Goal: Task Accomplishment & Management: Complete application form

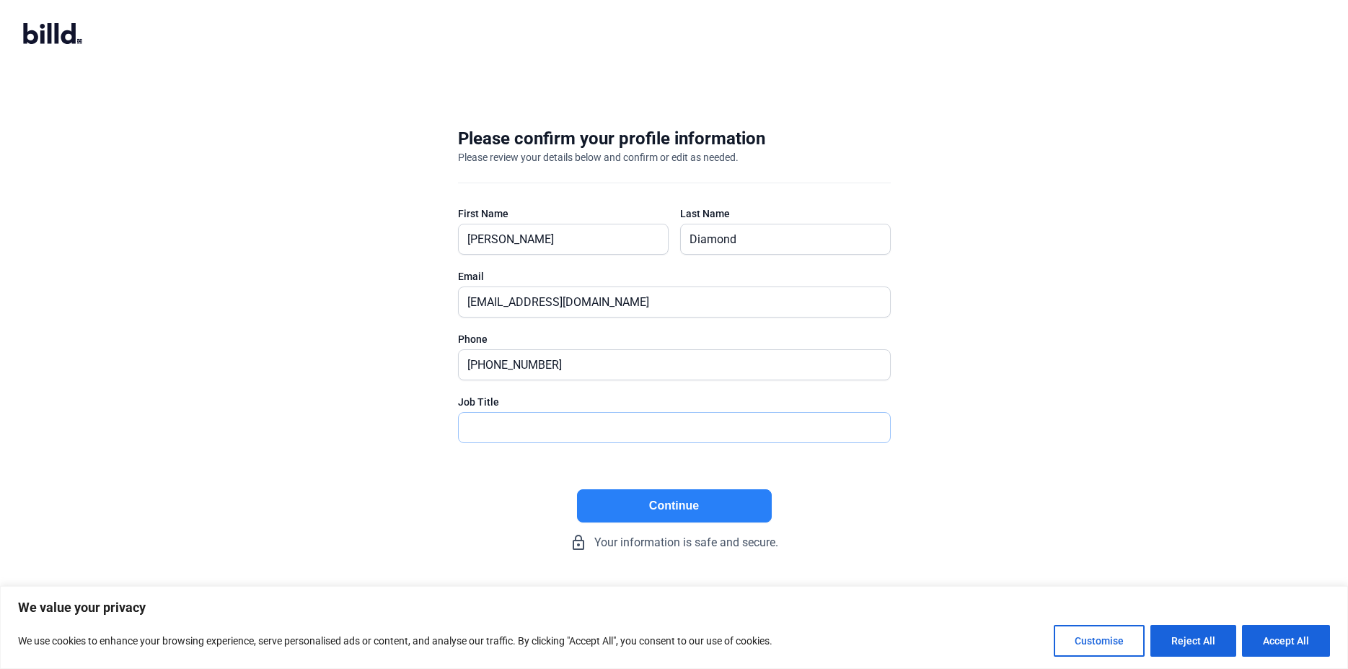
click at [506, 425] on input "text" at bounding box center [667, 428] width 416 height 30
click at [1260, 644] on button "Accept All" at bounding box center [1286, 641] width 88 height 32
checkbox input "true"
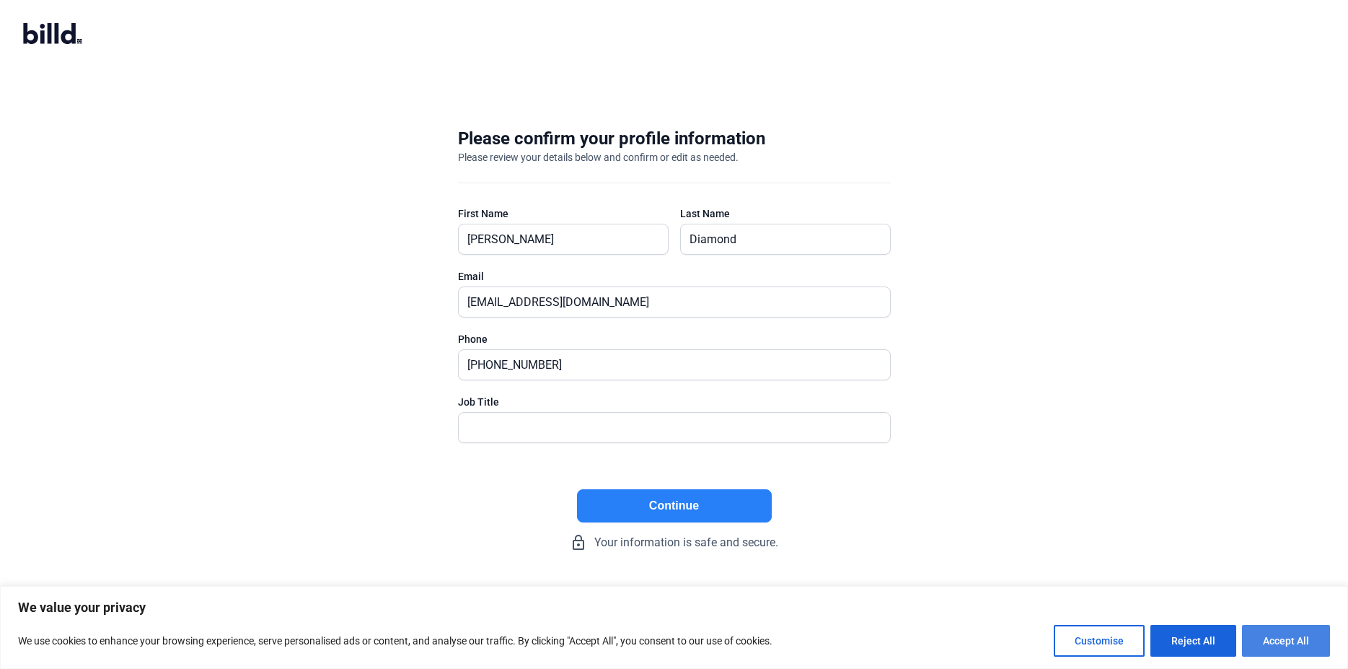
checkbox input "true"
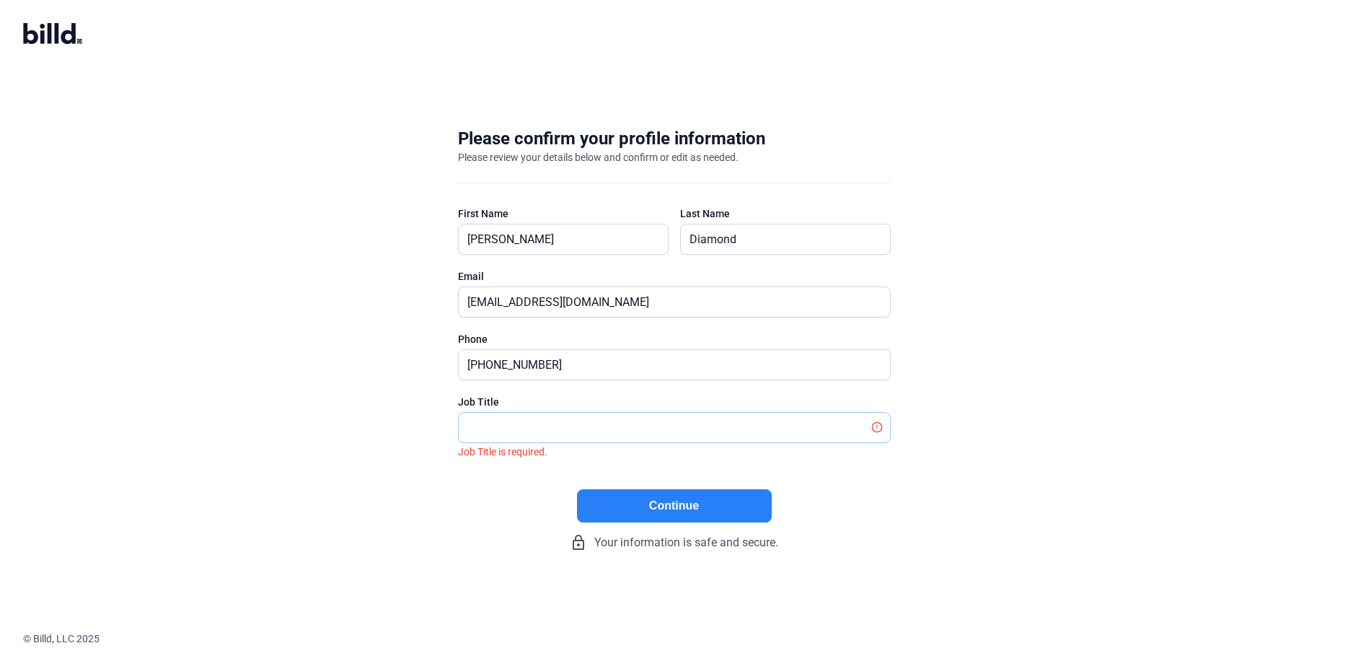
click at [524, 418] on input "text" at bounding box center [667, 428] width 416 height 30
type input "Business Manager"
click at [715, 511] on button "Continue" at bounding box center [674, 505] width 195 height 33
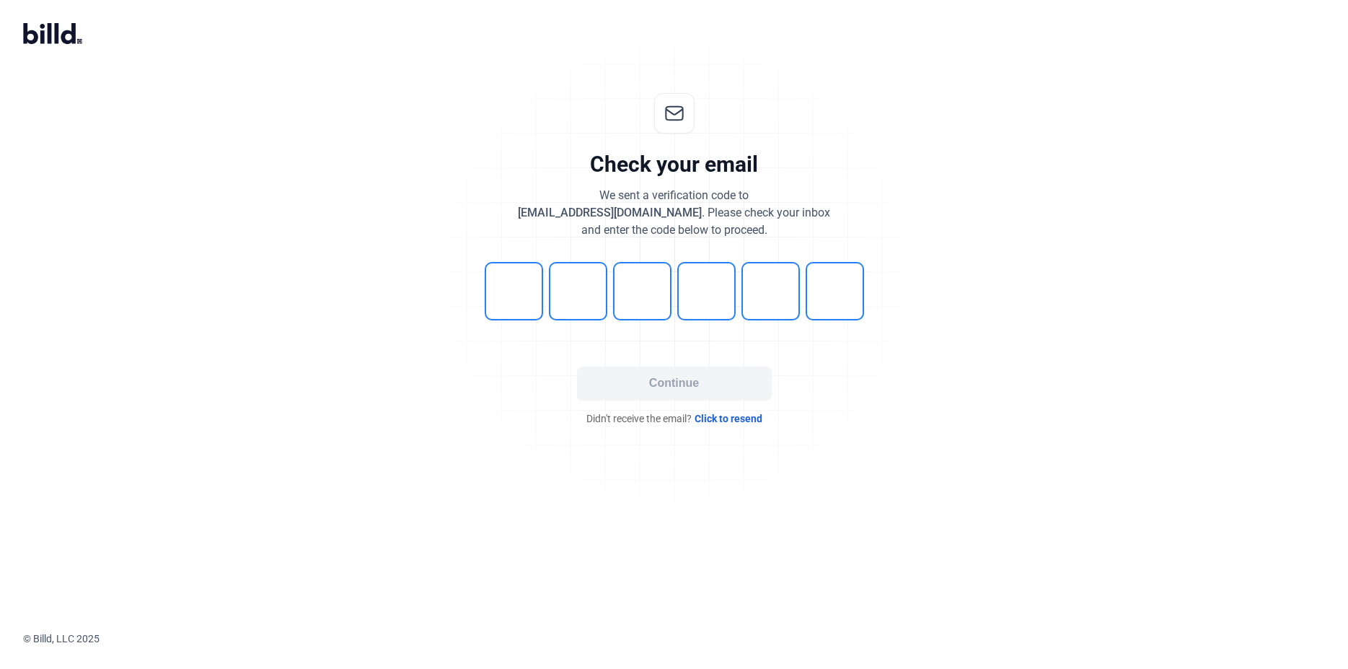
click at [524, 278] on input "tel" at bounding box center [514, 291] width 58 height 58
type input "5"
type input "3"
type input "6"
type input "0"
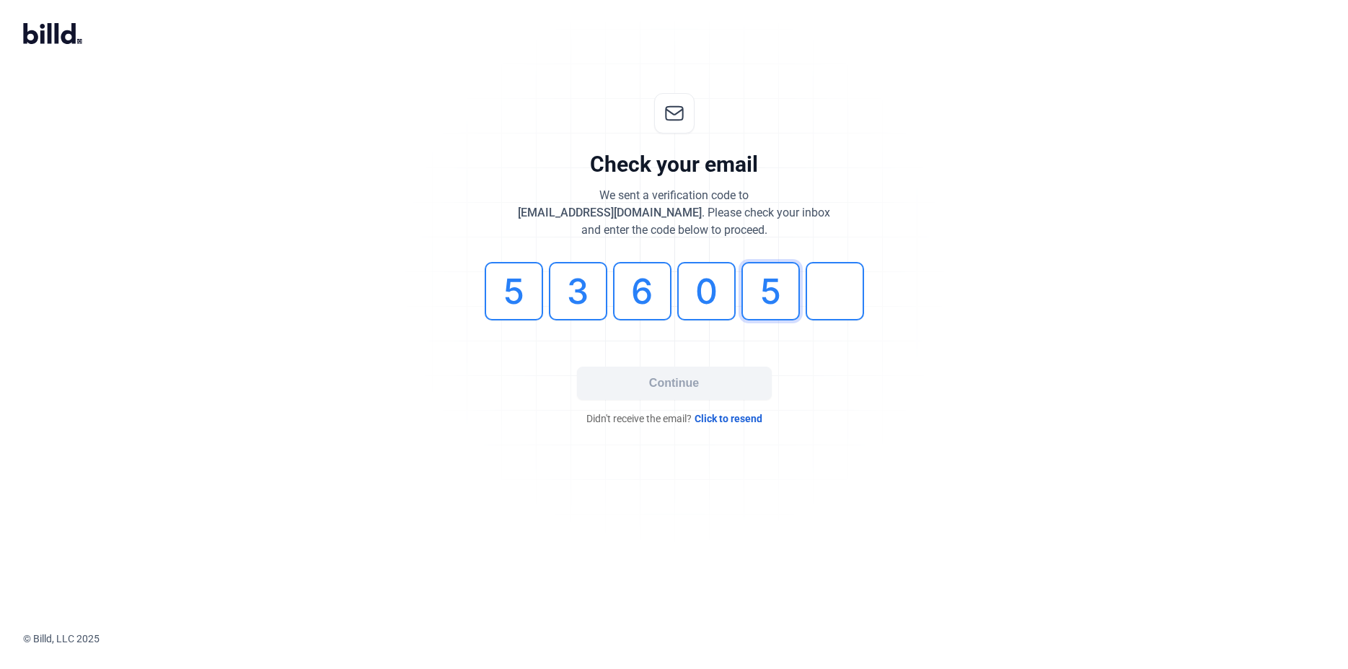
type input "5"
drag, startPoint x: 524, startPoint y: 290, endPoint x: 507, endPoint y: 291, distance: 16.6
click at [507, 291] on input "5" at bounding box center [514, 291] width 58 height 58
type input "4"
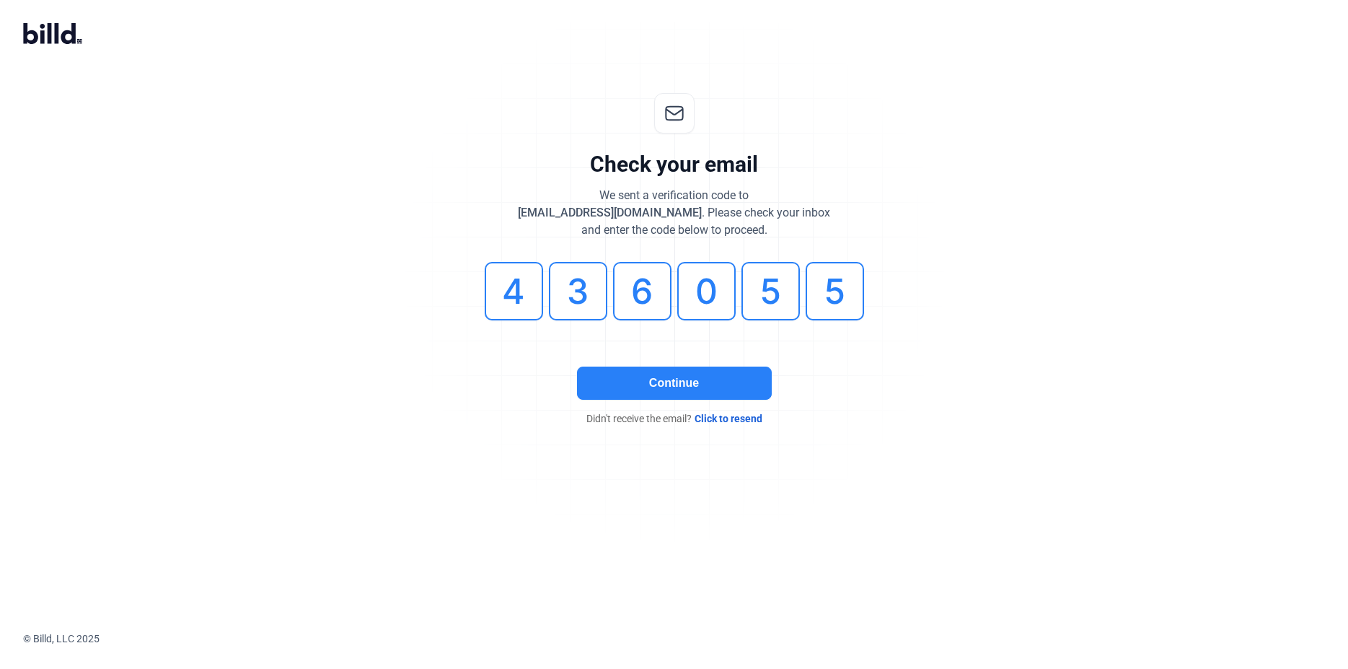
click at [660, 375] on button "Continue" at bounding box center [674, 382] width 195 height 33
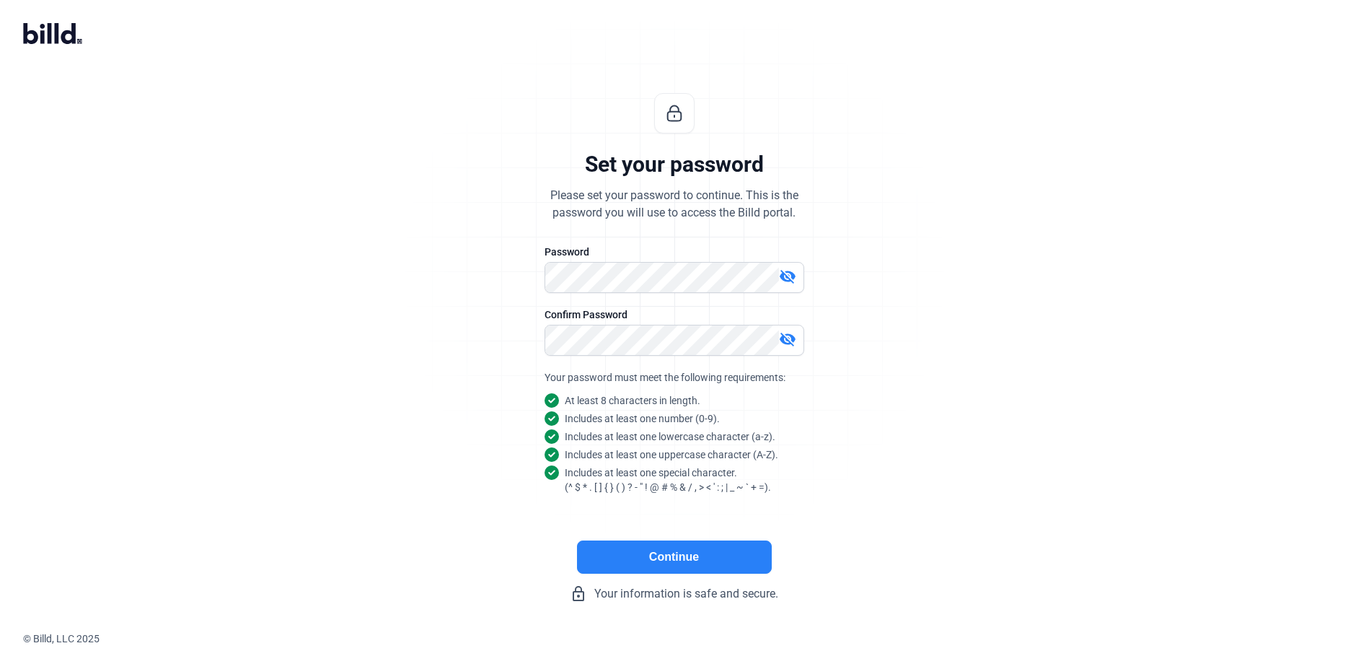
click at [643, 555] on button "Continue" at bounding box center [674, 556] width 195 height 33
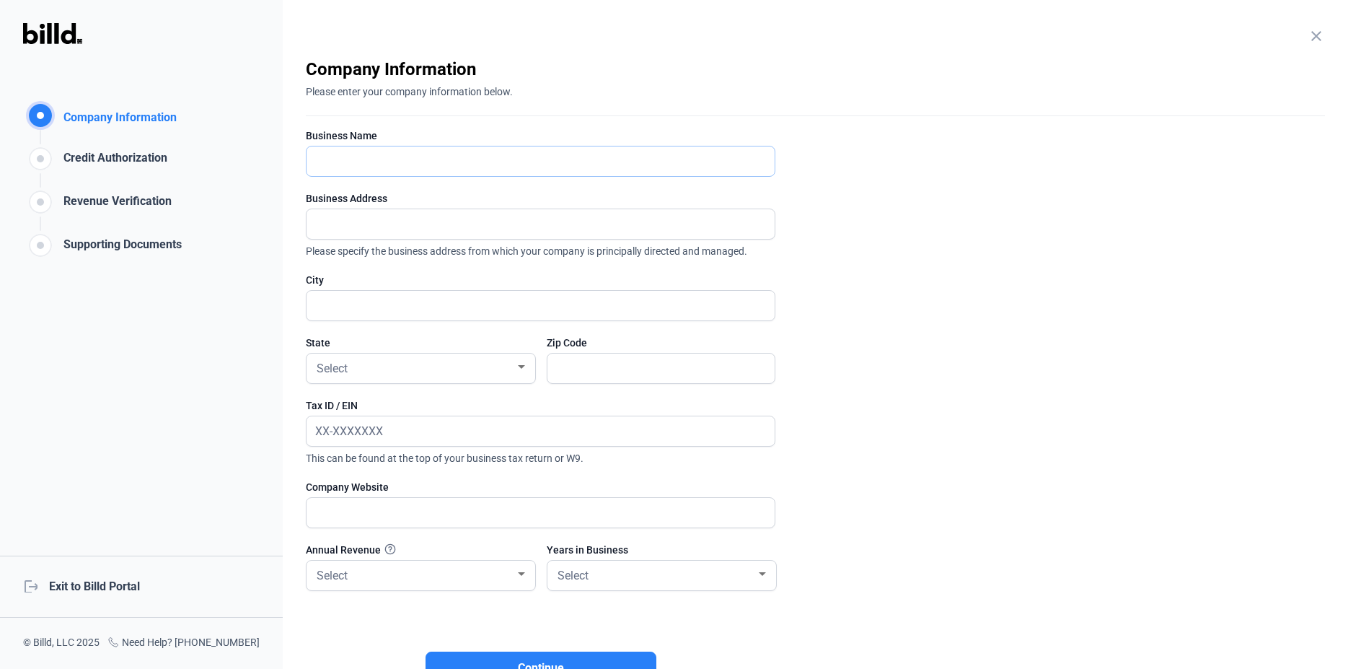
click at [431, 154] on input "text" at bounding box center [541, 161] width 468 height 30
type input "Solid Develpment Group, Inc."
click at [440, 224] on input "text" at bounding box center [533, 224] width 452 height 30
type input "[STREET_ADDRESS][PERSON_NAME]"
type input "[GEOGRAPHIC_DATA]"
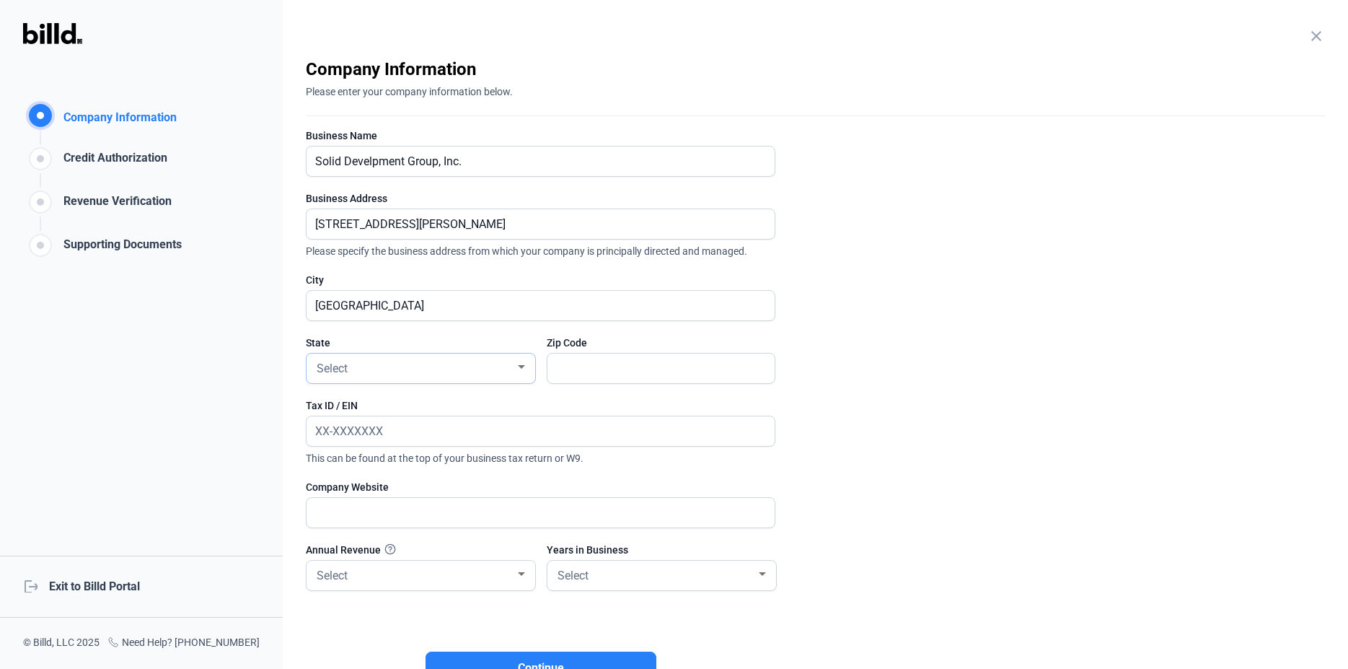
click at [379, 353] on div "Select" at bounding box center [421, 368] width 214 height 30
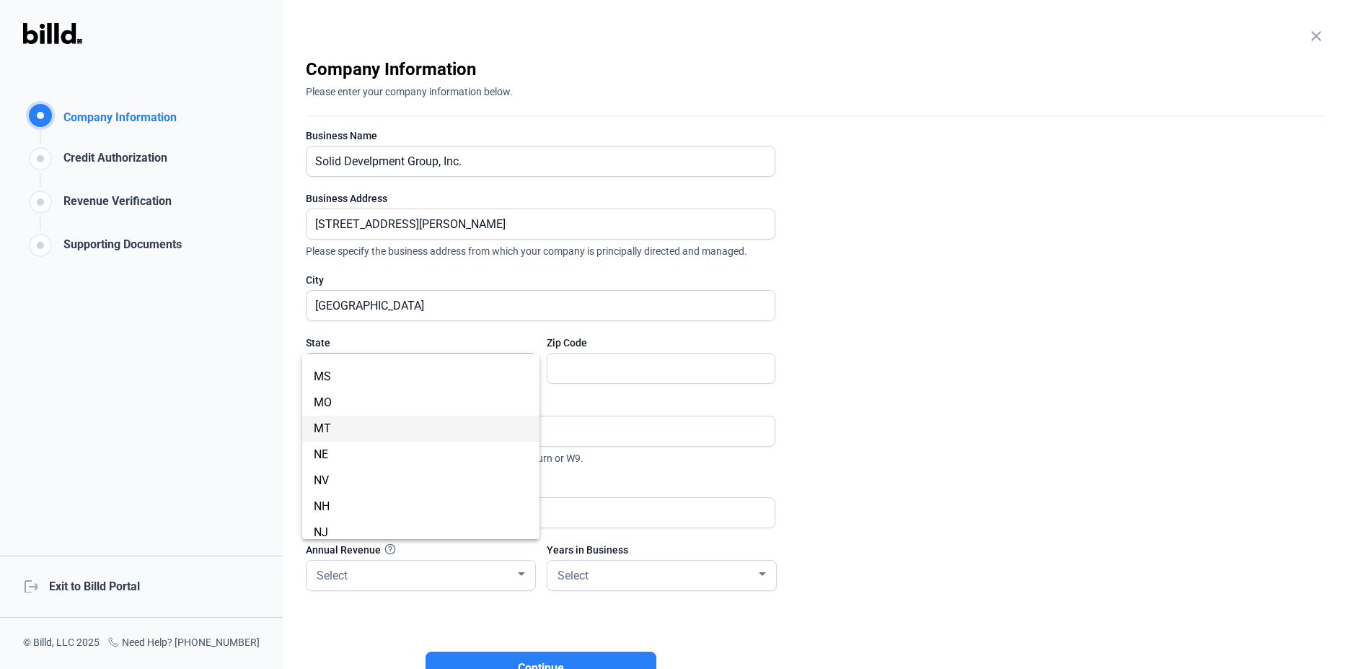
scroll to position [667, 0]
click at [365, 483] on span "NJ" at bounding box center [421, 480] width 214 height 26
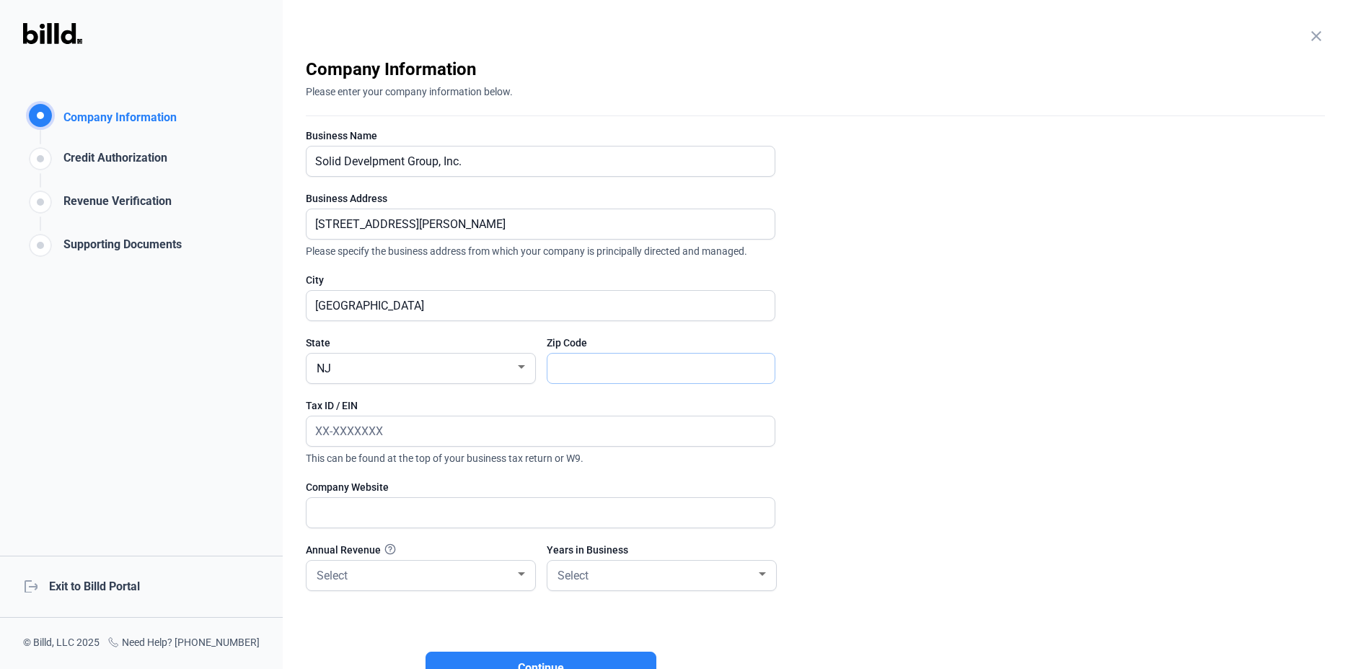
click at [578, 357] on input "text" at bounding box center [654, 368] width 212 height 30
type input "07004"
click at [335, 428] on input "text" at bounding box center [541, 431] width 468 height 30
type input "13-418630_"
click at [335, 519] on input "text" at bounding box center [541, 513] width 468 height 30
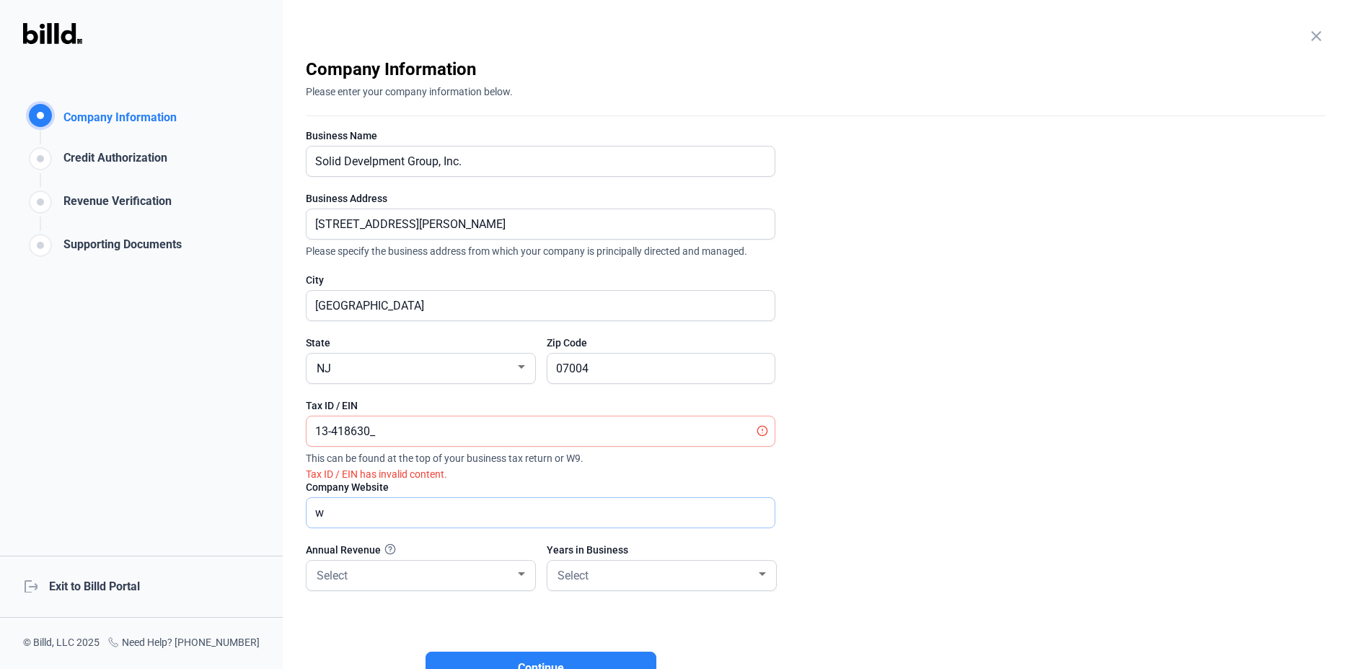
type input "w"
drag, startPoint x: 346, startPoint y: 428, endPoint x: 314, endPoint y: 428, distance: 32.5
click at [314, 428] on input "13-418630_" at bounding box center [541, 431] width 468 height 30
type input "[US_EMPLOYER_IDENTIFICATION_NUMBER]"
click at [333, 514] on input "w" at bounding box center [533, 513] width 452 height 30
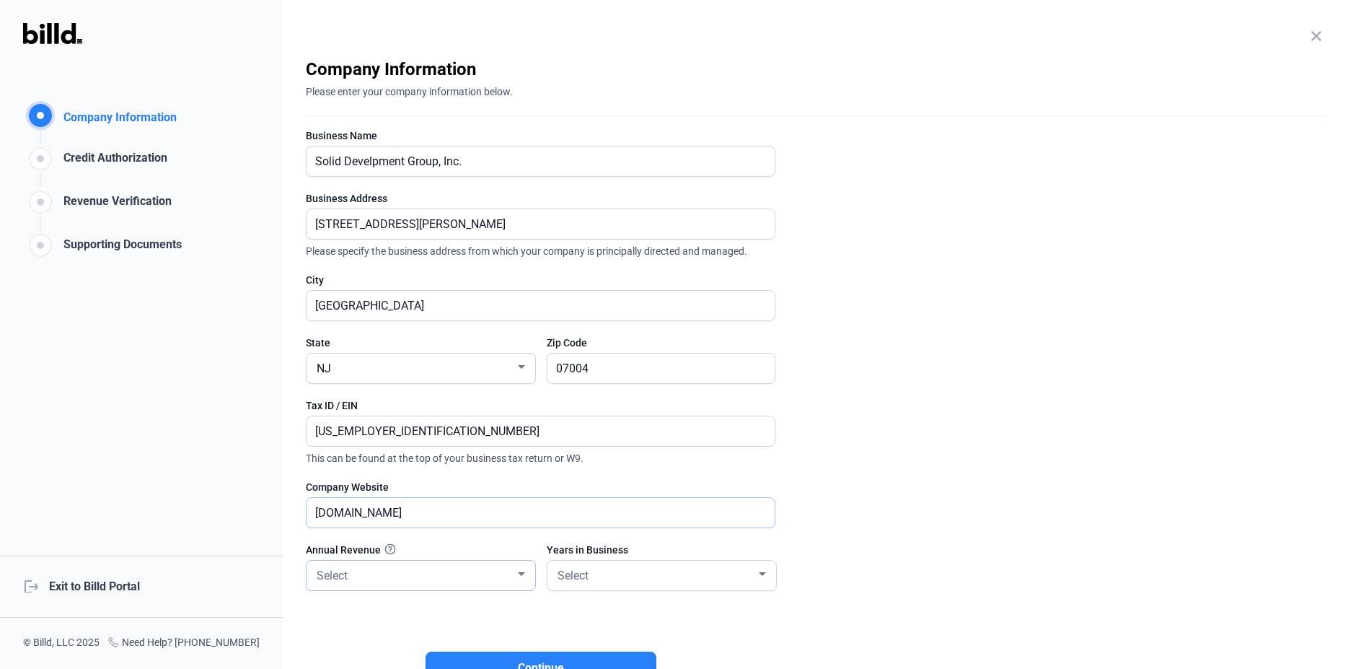
type input "[DOMAIN_NAME]"
click at [480, 577] on div "Select" at bounding box center [414, 574] width 201 height 20
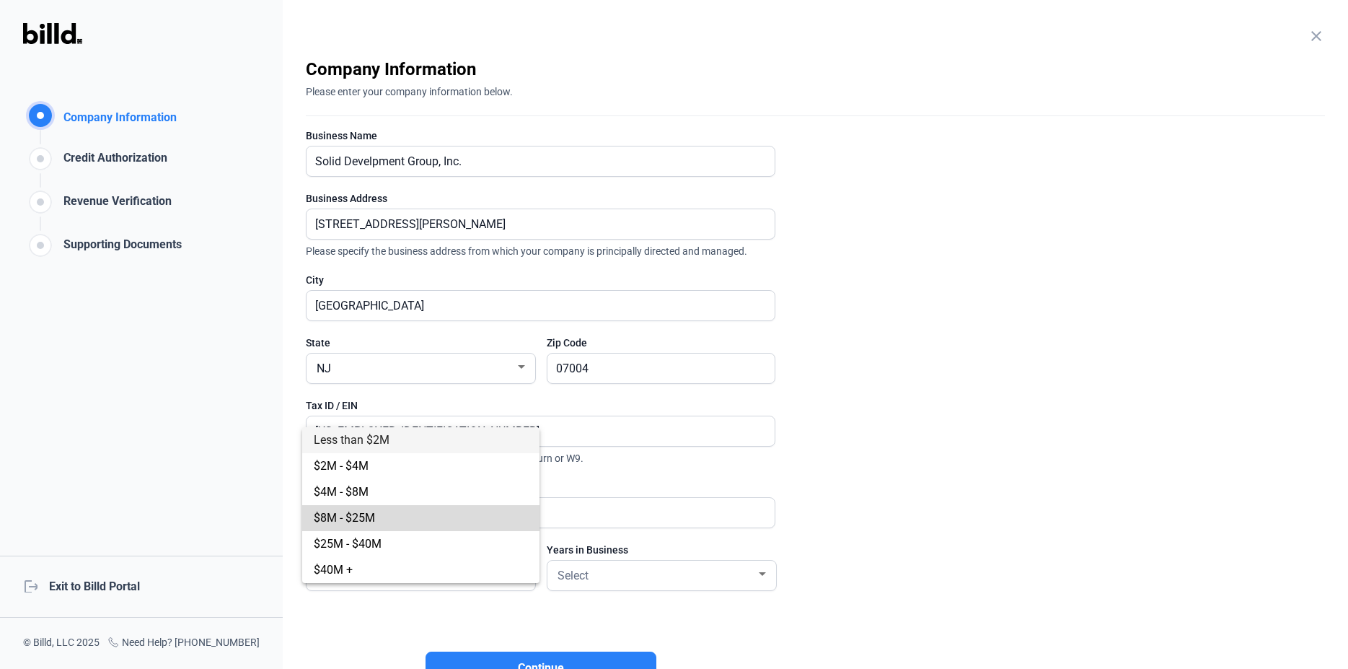
click at [385, 519] on span "$8M - $25M" at bounding box center [421, 518] width 214 height 26
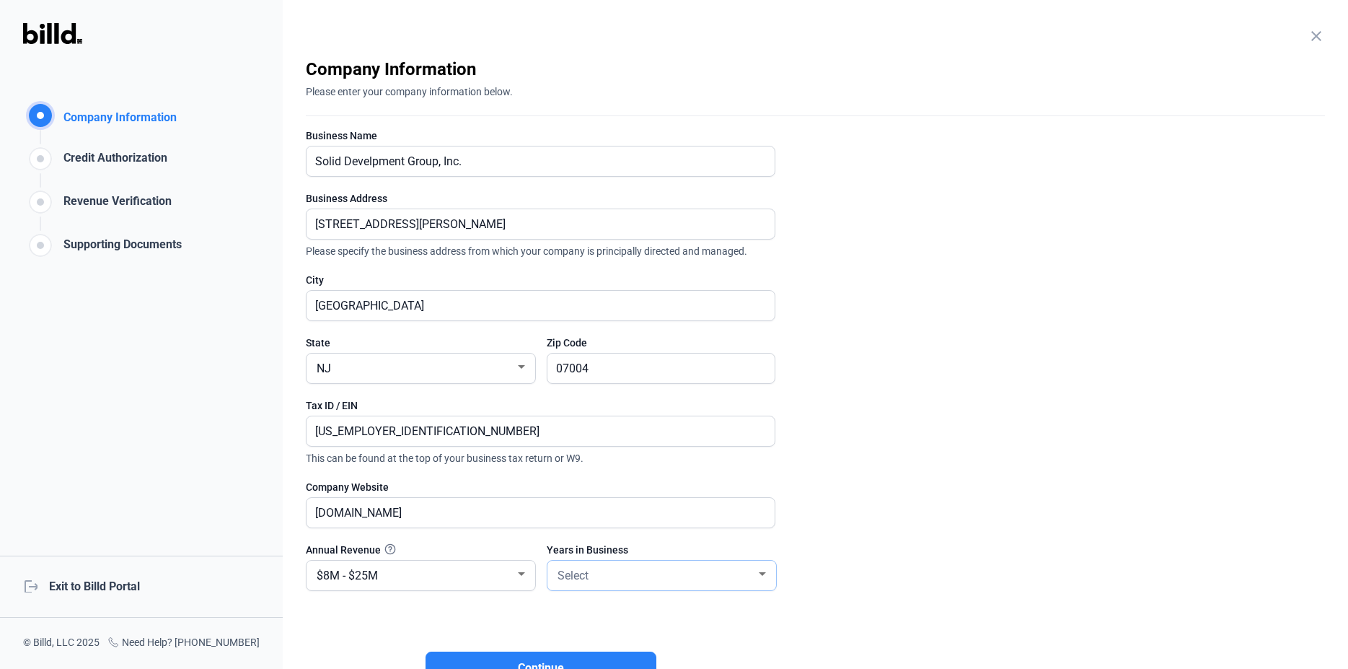
click at [613, 581] on div "Select" at bounding box center [655, 574] width 201 height 20
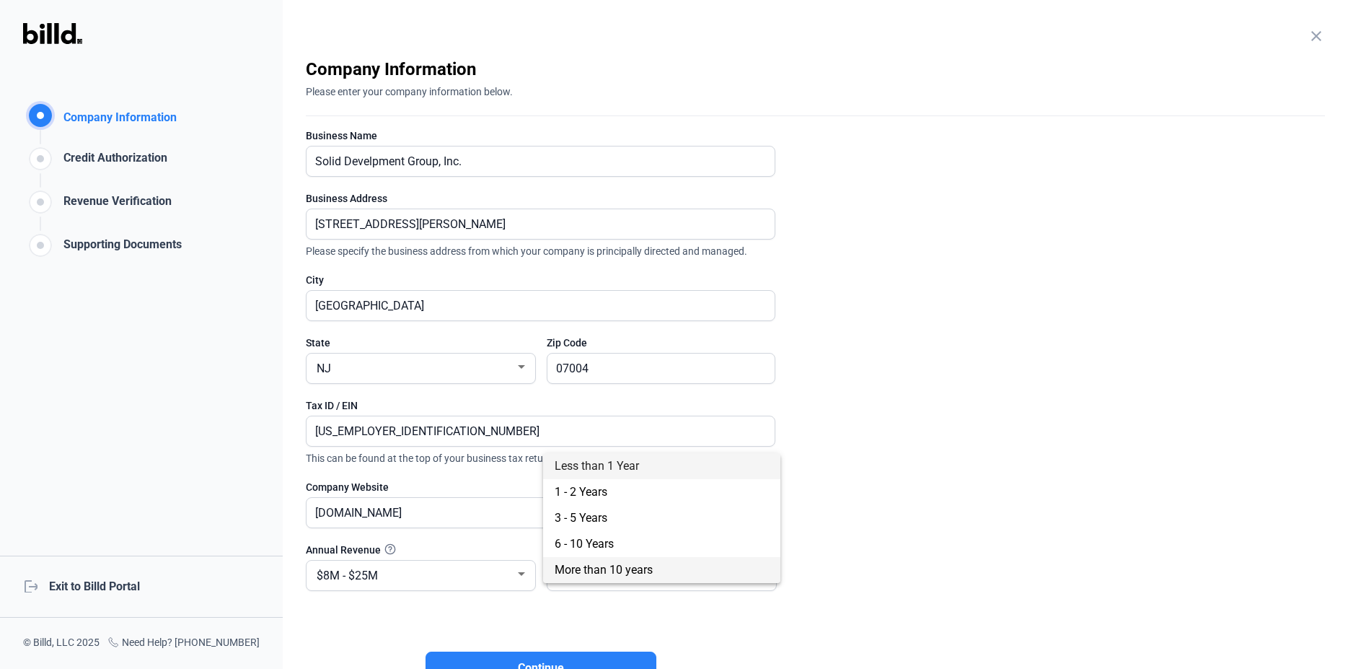
click at [637, 567] on span "More than 10 years" at bounding box center [604, 570] width 98 height 14
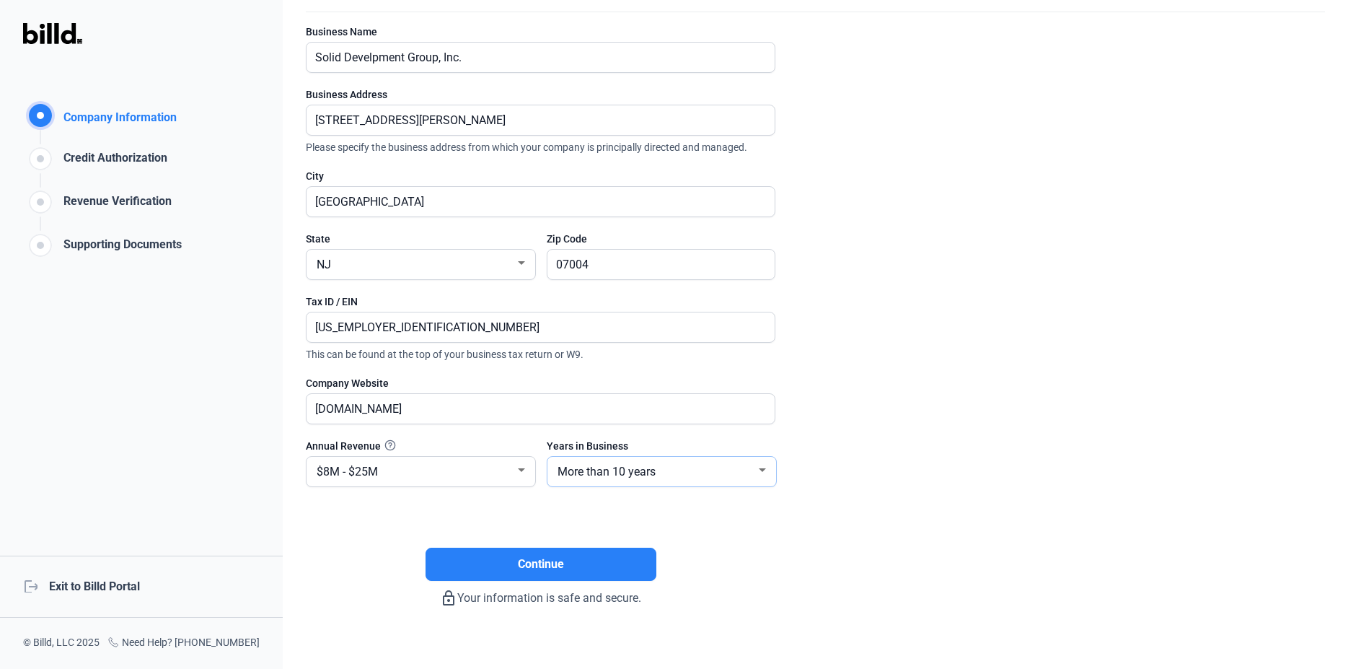
scroll to position [121, 0]
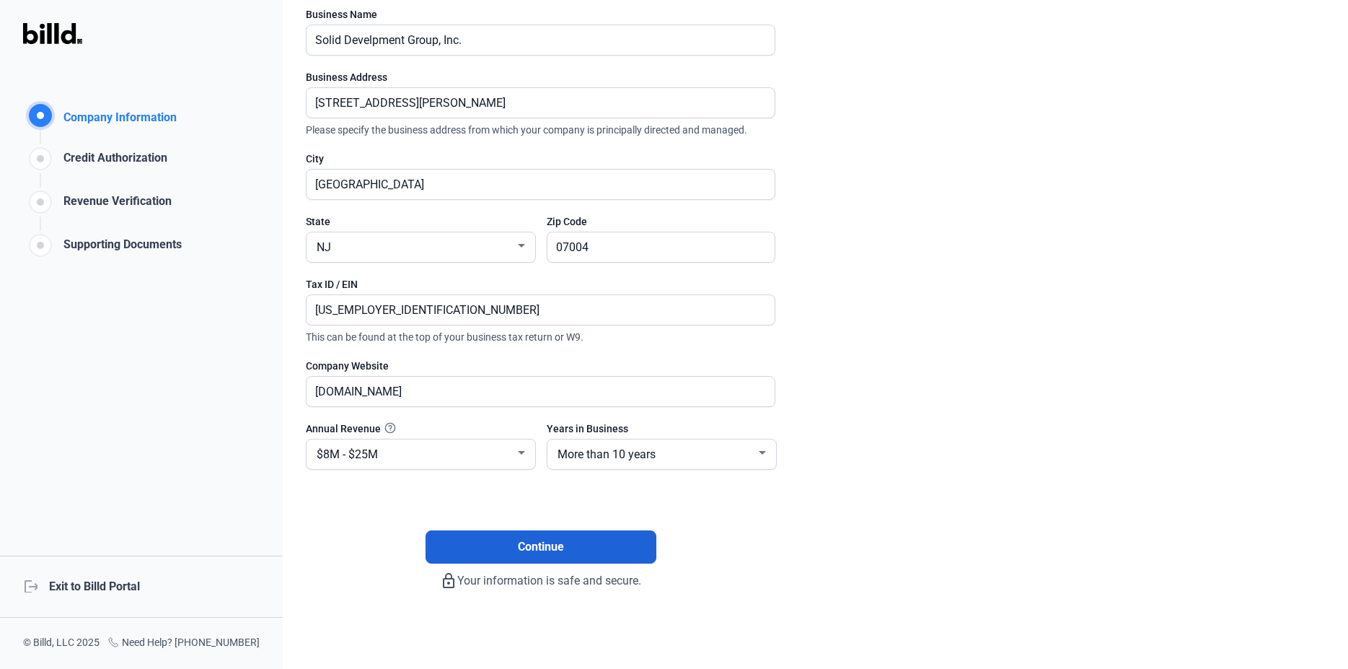
click at [544, 550] on span "Continue" at bounding box center [541, 546] width 46 height 17
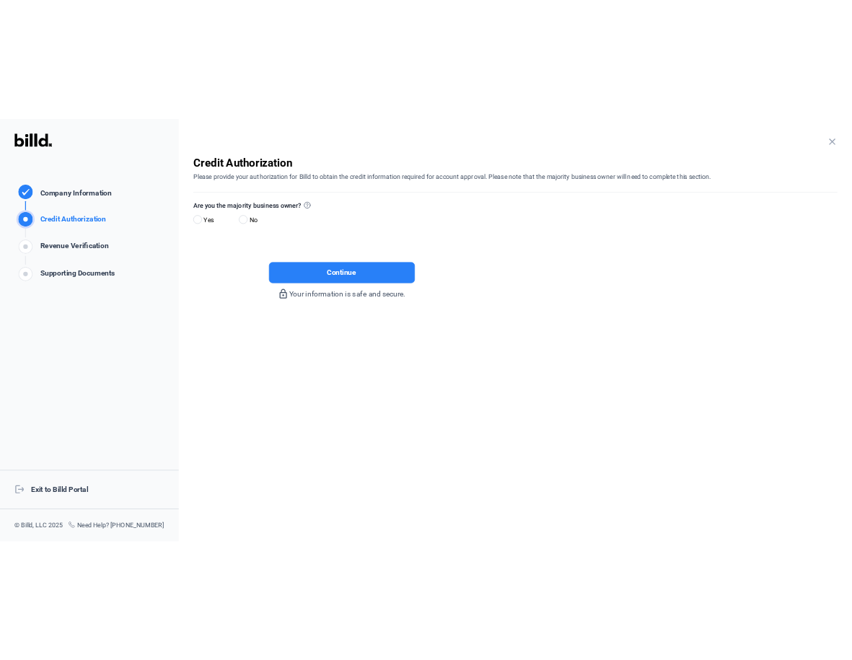
scroll to position [0, 0]
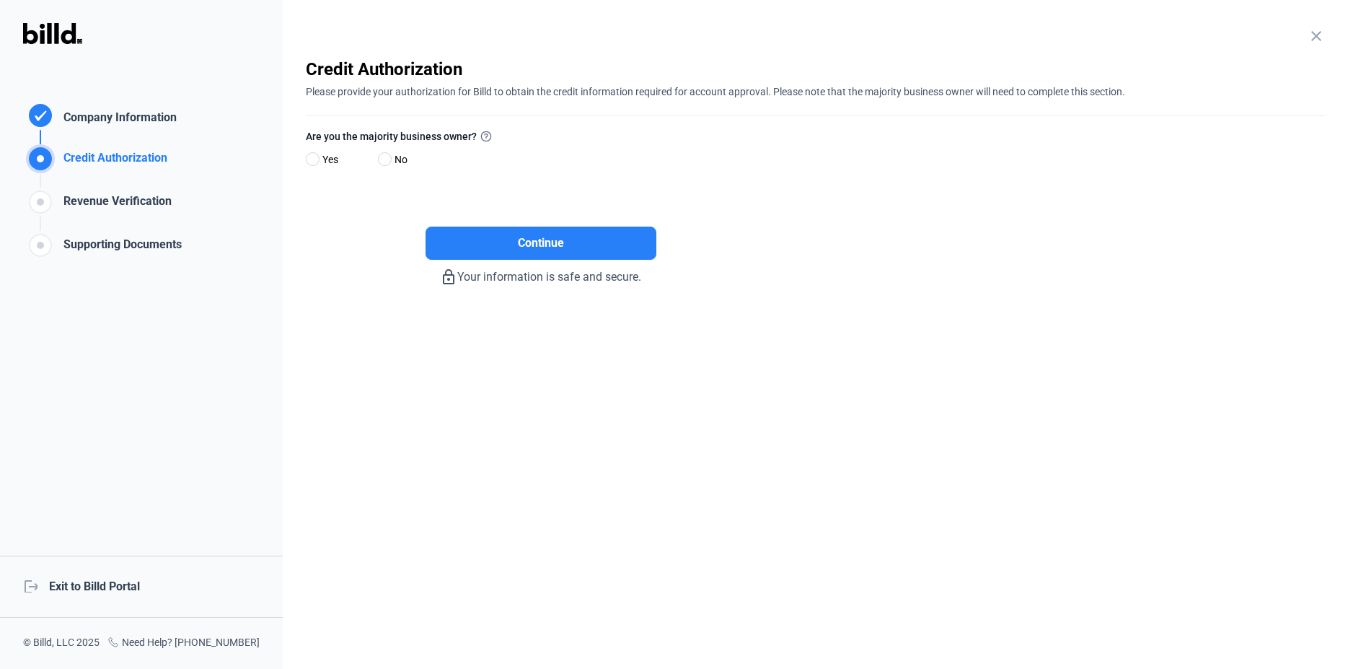
click at [396, 158] on span "No" at bounding box center [398, 159] width 19 height 17
click at [389, 158] on input "No" at bounding box center [383, 159] width 11 height 11
radio input "true"
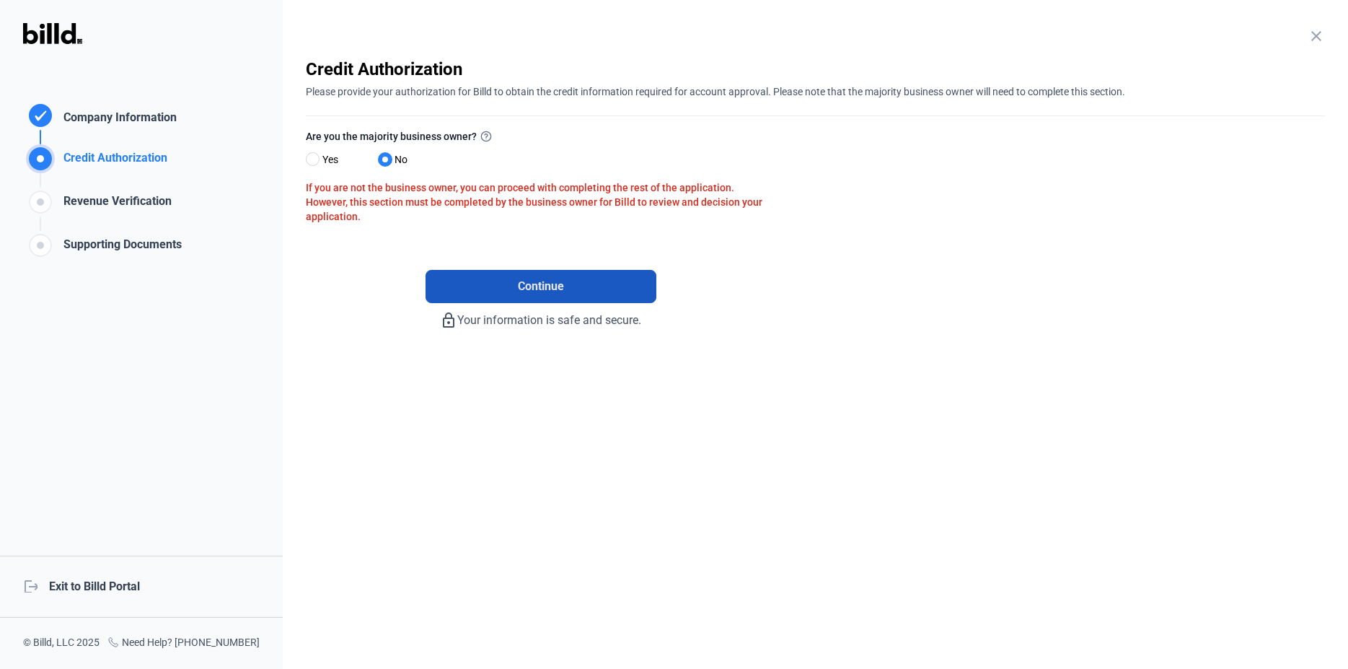
click at [517, 295] on button "Continue" at bounding box center [541, 286] width 231 height 33
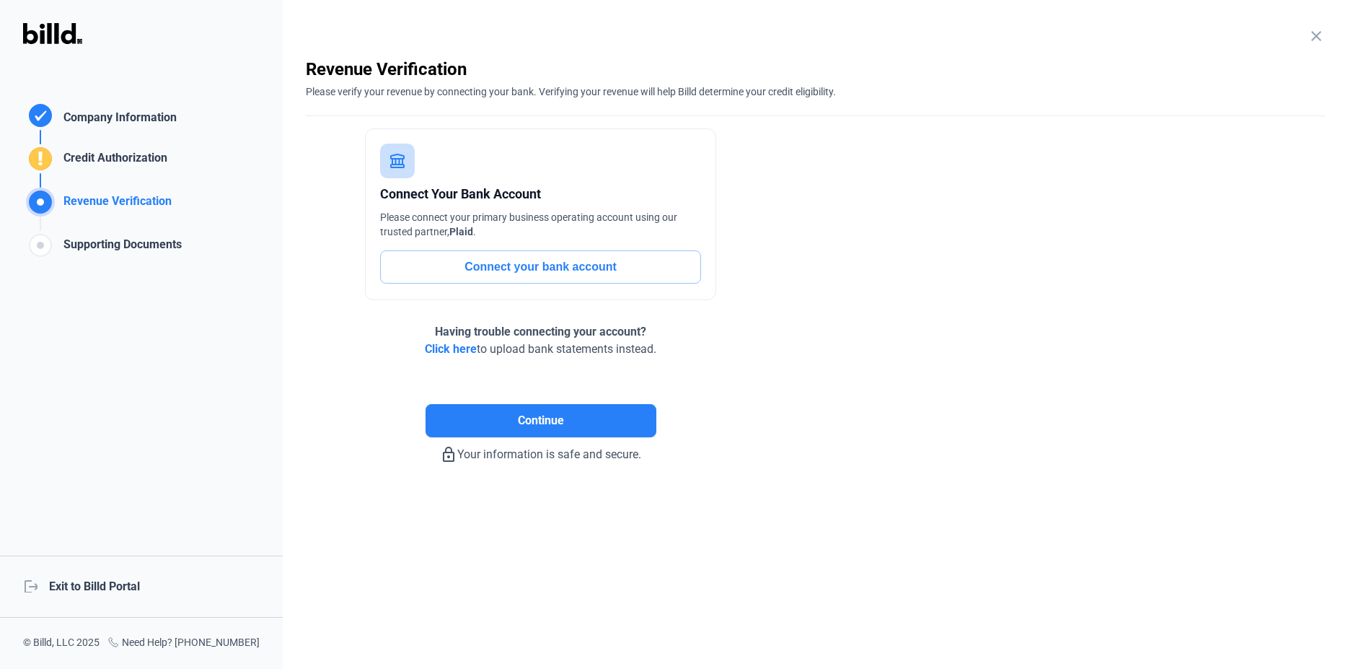
click at [509, 276] on button "Connect your bank account" at bounding box center [540, 266] width 321 height 33
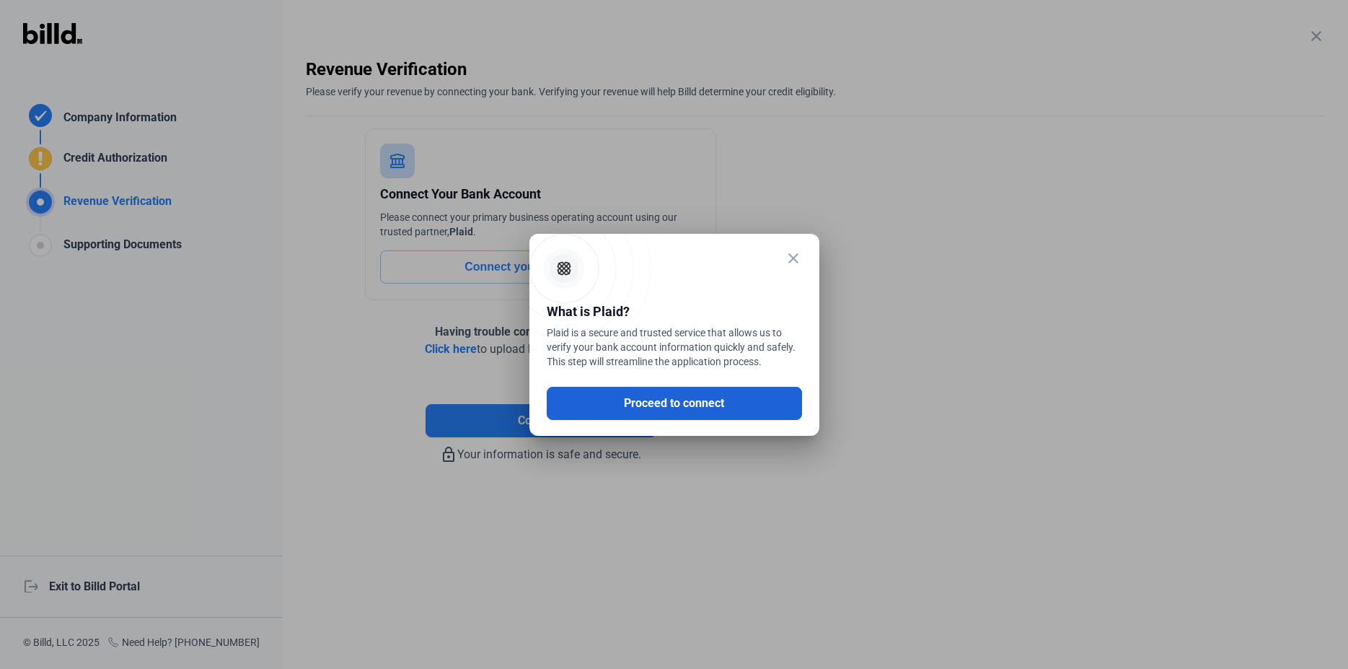
click at [620, 396] on button "Proceed to connect" at bounding box center [674, 403] width 255 height 33
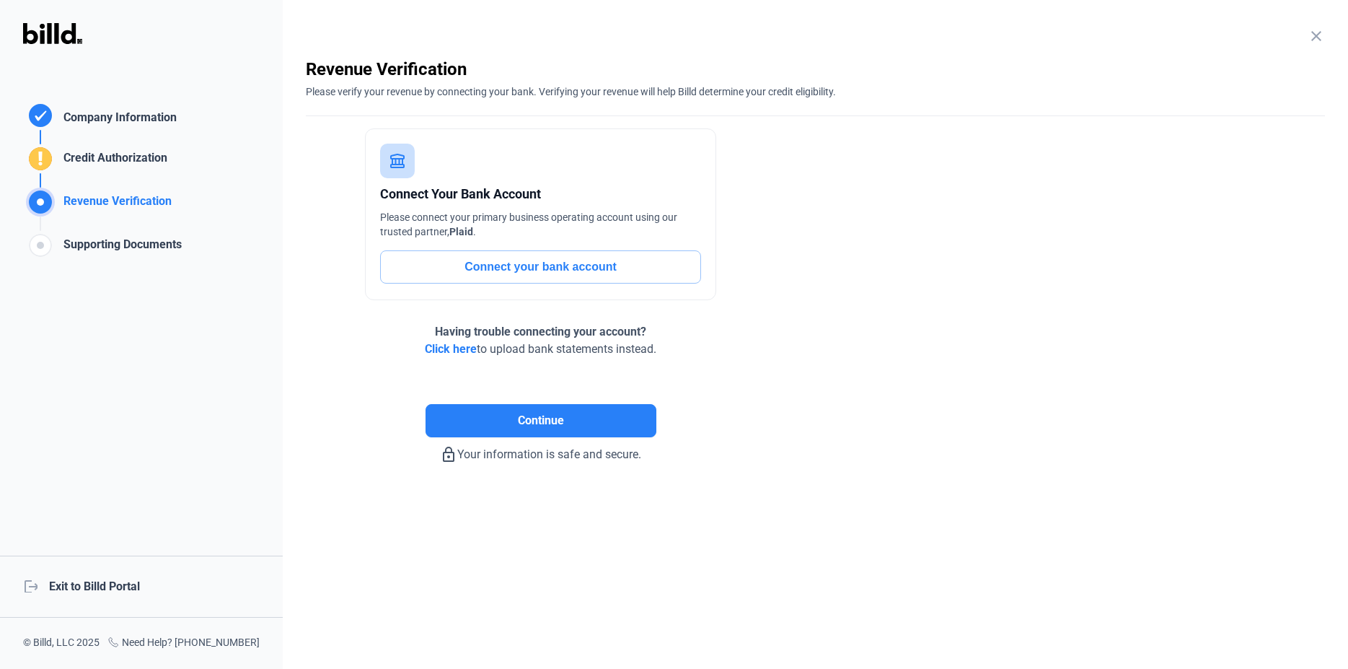
click at [538, 266] on button "Connect your bank account" at bounding box center [540, 266] width 321 height 33
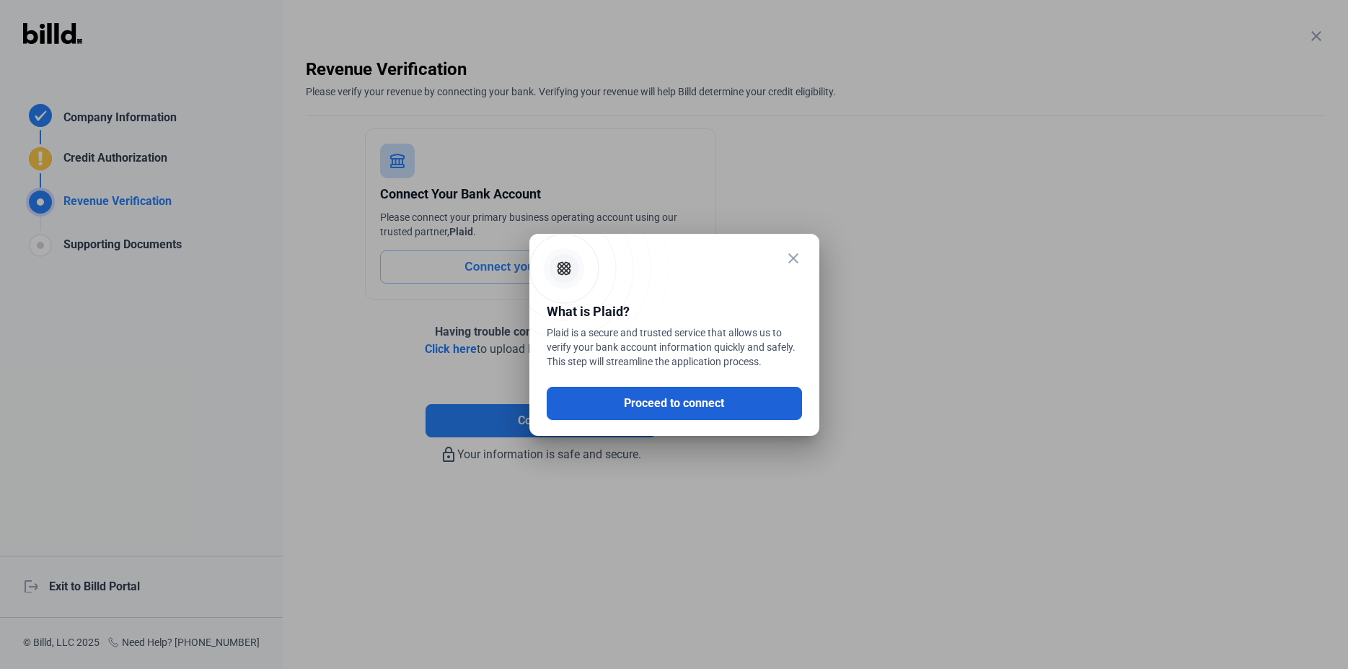
click at [694, 405] on button "Proceed to connect" at bounding box center [674, 403] width 255 height 33
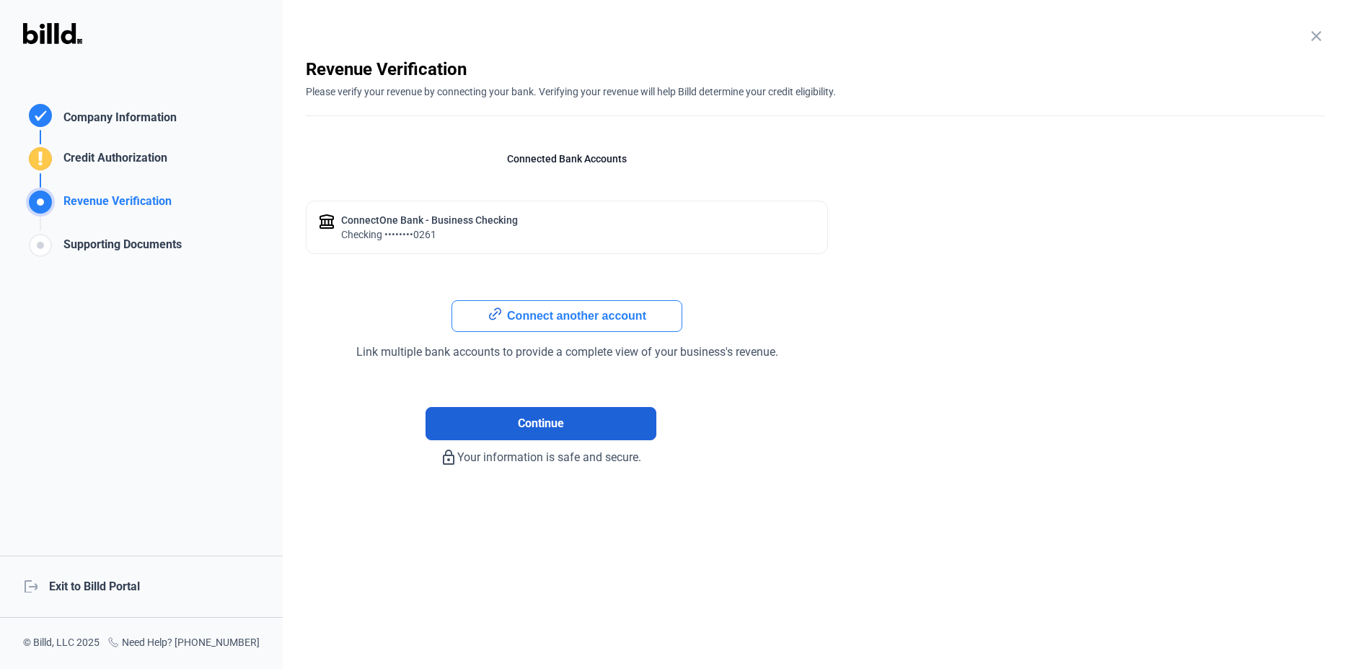
click at [533, 426] on span "Continue" at bounding box center [541, 423] width 46 height 17
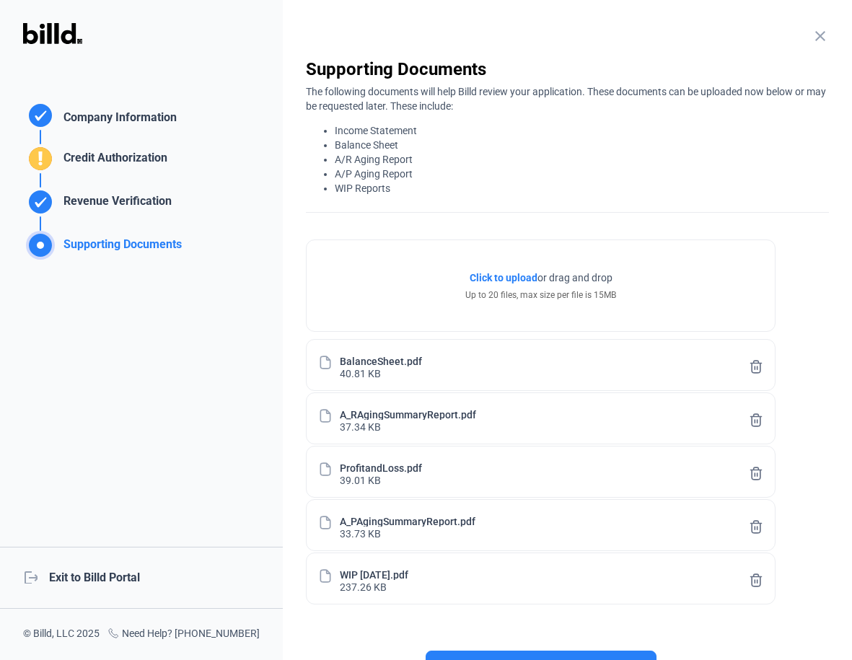
scroll to position [131, 0]
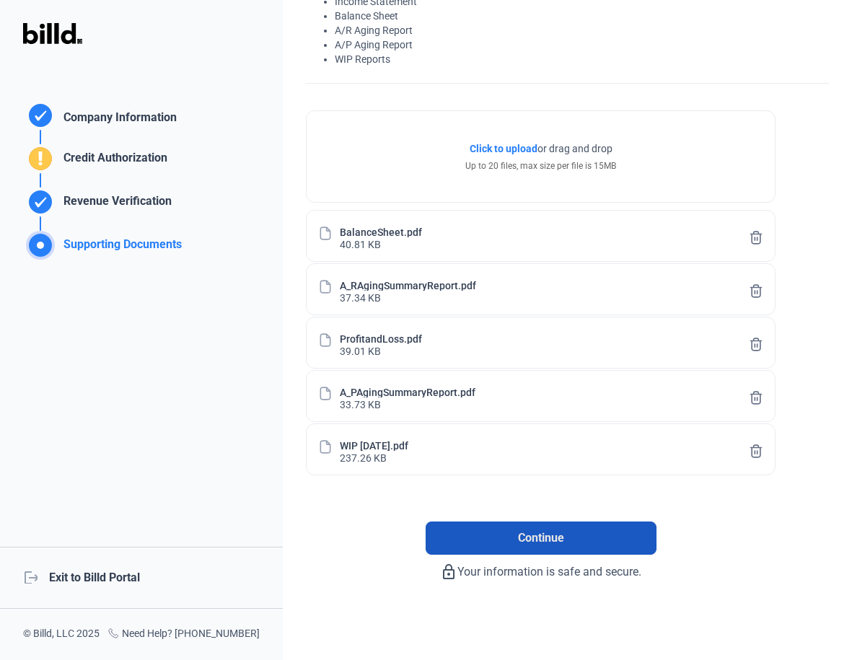
click at [487, 534] on button "Continue" at bounding box center [541, 538] width 231 height 33
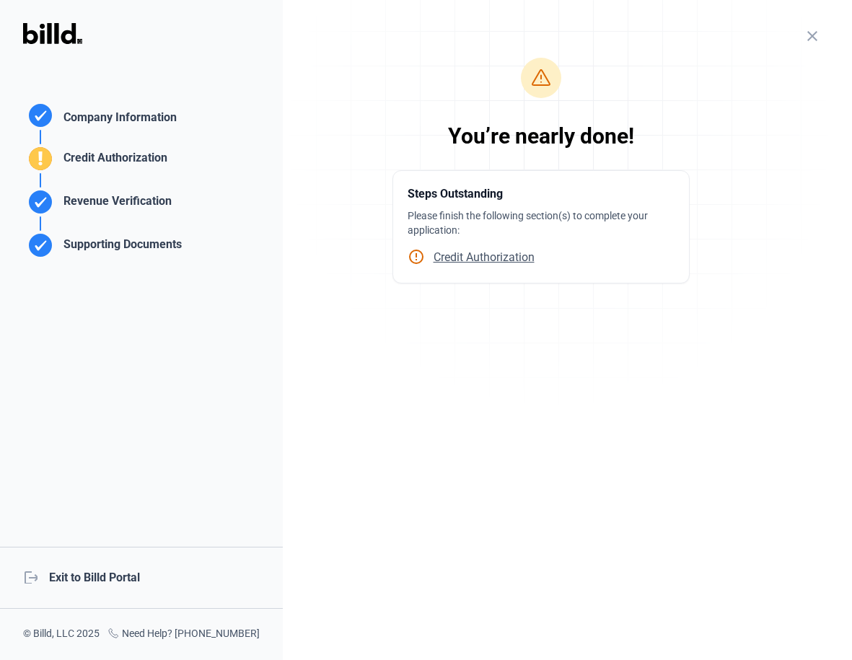
click at [481, 259] on span "Credit Authorization" at bounding box center [480, 257] width 110 height 14
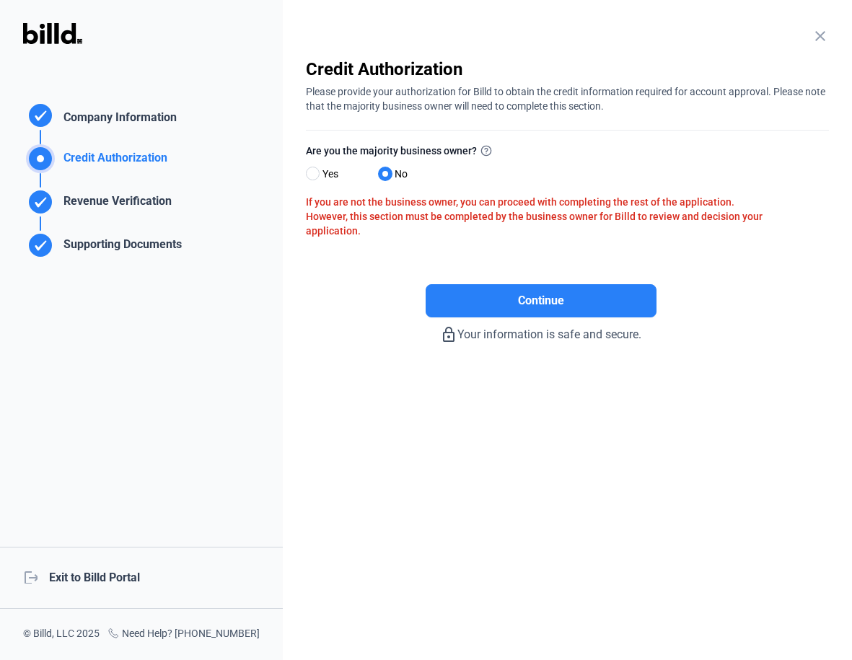
click at [303, 167] on div "close Company Information Please enter your company information below. Business…" at bounding box center [567, 330] width 569 height 660
drag, startPoint x: 313, startPoint y: 175, endPoint x: 346, endPoint y: 185, distance: 34.5
click at [313, 176] on span at bounding box center [313, 174] width 14 height 14
click at [313, 176] on input "Yes" at bounding box center [311, 174] width 11 height 11
radio input "true"
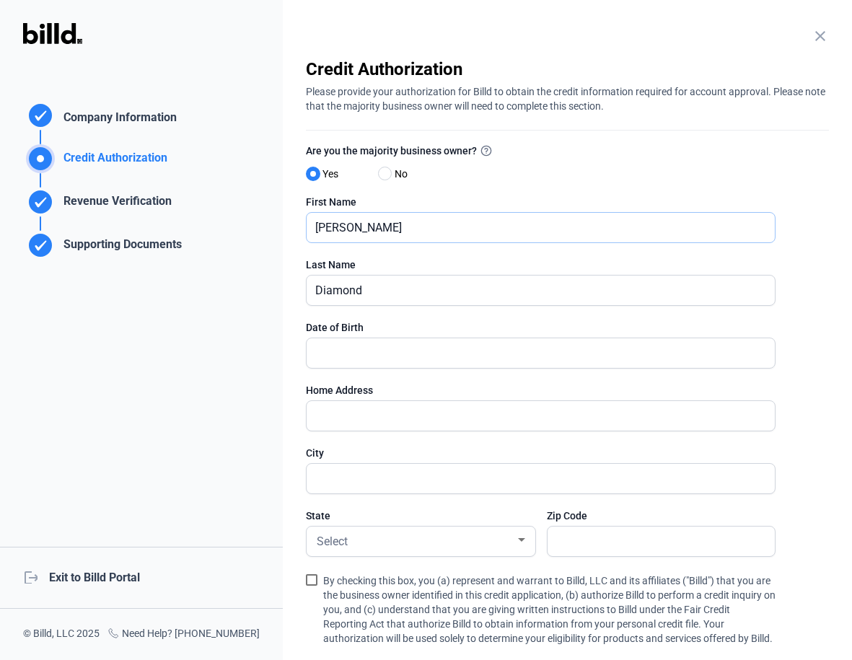
drag, startPoint x: 361, startPoint y: 234, endPoint x: 266, endPoint y: 230, distance: 95.3
click at [266, 230] on div "Credit Authorization Company Information Credit Authorization Revenue Verificat…" at bounding box center [426, 330] width 852 height 660
click at [359, 239] on input "[PERSON_NAME]" at bounding box center [541, 228] width 468 height 30
drag, startPoint x: 344, startPoint y: 229, endPoint x: 318, endPoint y: 227, distance: 26.1
click at [318, 227] on input "[PERSON_NAME]" at bounding box center [541, 228] width 468 height 30
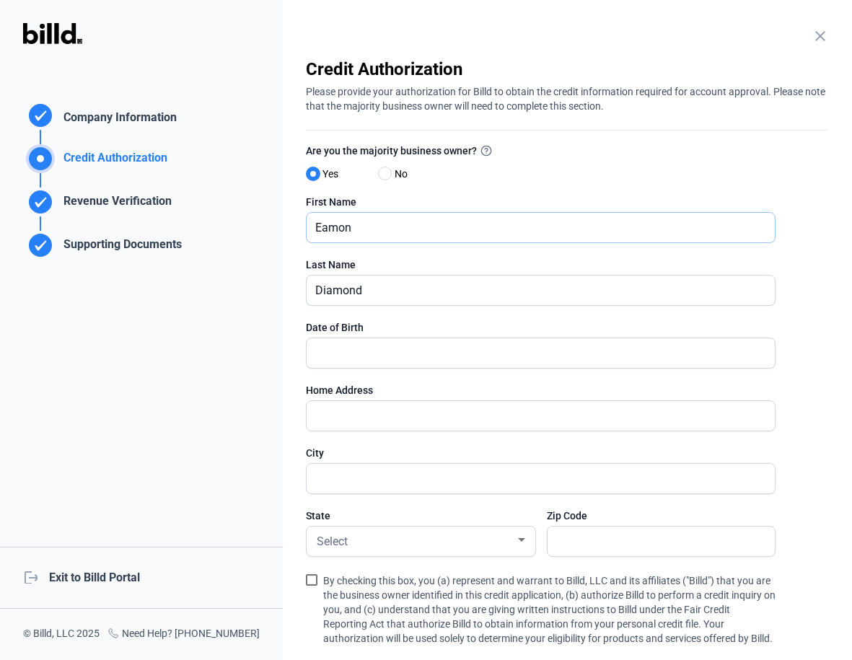
type input "Eamon"
type input "[PERSON_NAME]"
click at [343, 355] on input "text" at bounding box center [533, 353] width 452 height 30
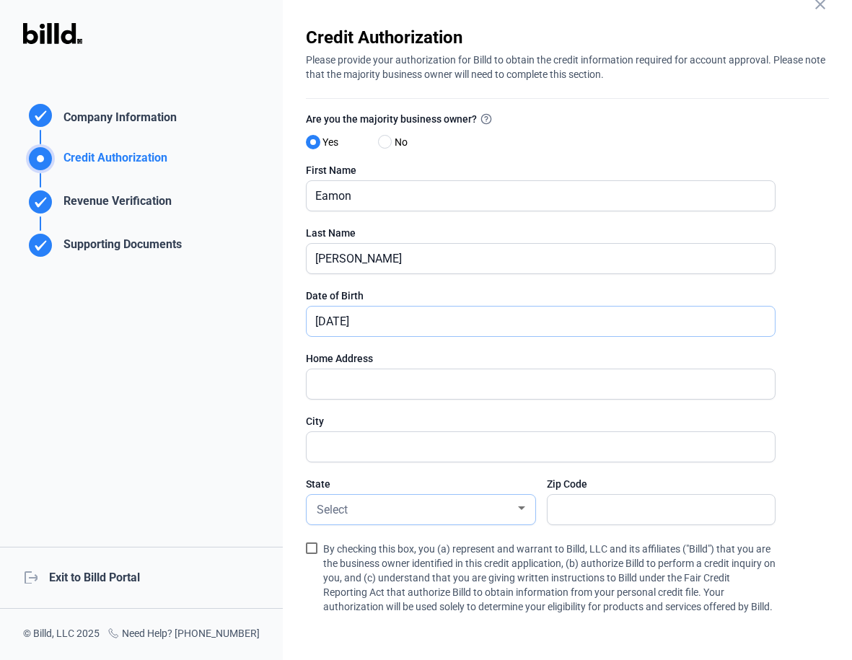
scroll to position [82, 0]
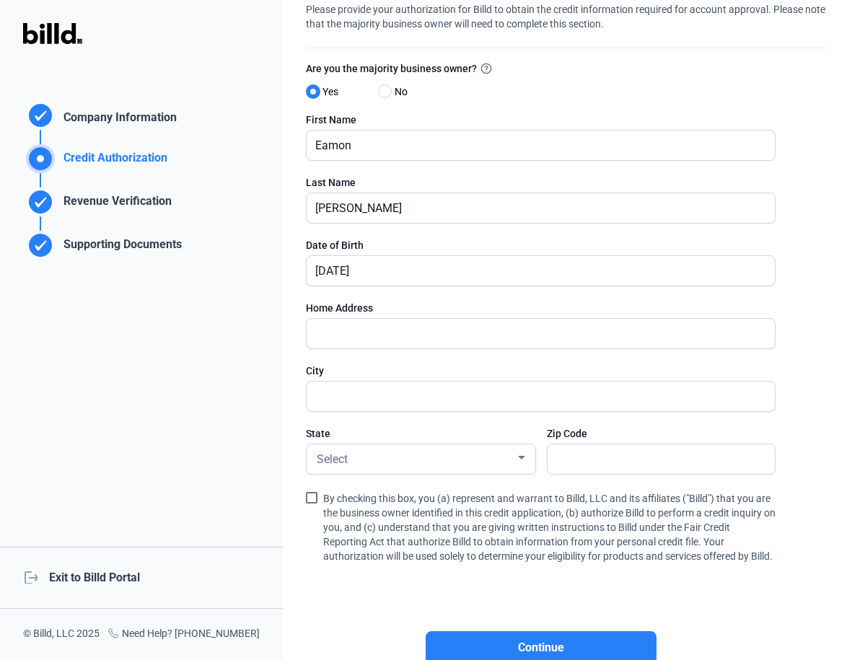
click at [314, 498] on span at bounding box center [312, 498] width 12 height 12
click at [0, 0] on input "By checking this box, you (a) represent and warrant to Billd, LLC and its affil…" at bounding box center [0, 0] width 0 height 0
click at [399, 273] on input "[DATE]" at bounding box center [533, 271] width 452 height 30
drag, startPoint x: 363, startPoint y: 266, endPoint x: 387, endPoint y: 269, distance: 24.7
click at [387, 269] on input "[DATE]" at bounding box center [541, 271] width 468 height 30
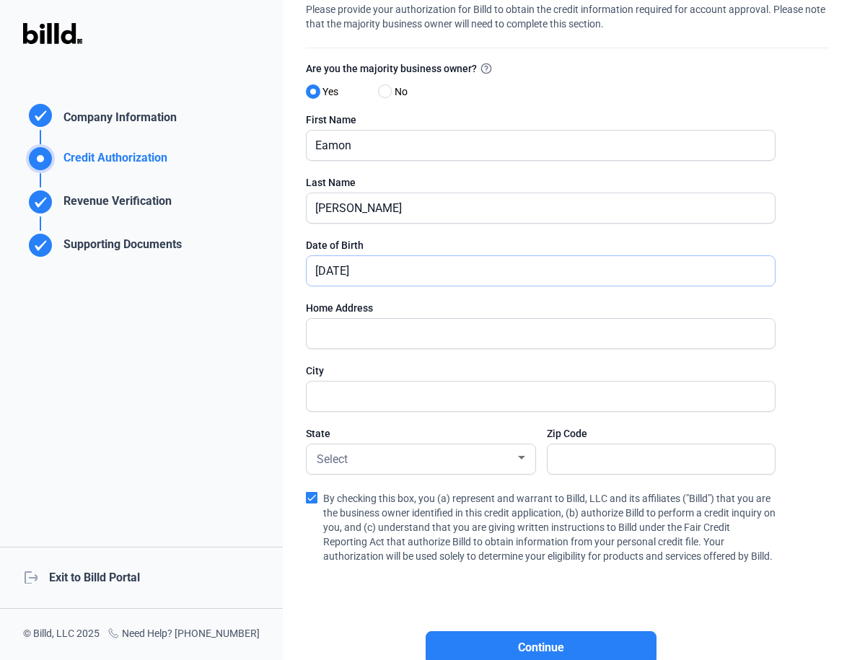
type input "[DATE]"
click at [382, 335] on input "text" at bounding box center [541, 334] width 468 height 30
type input "8 Buck Run Ct"
type input "Towaco"
click at [448, 475] on form-control-errors at bounding box center [420, 482] width 229 height 14
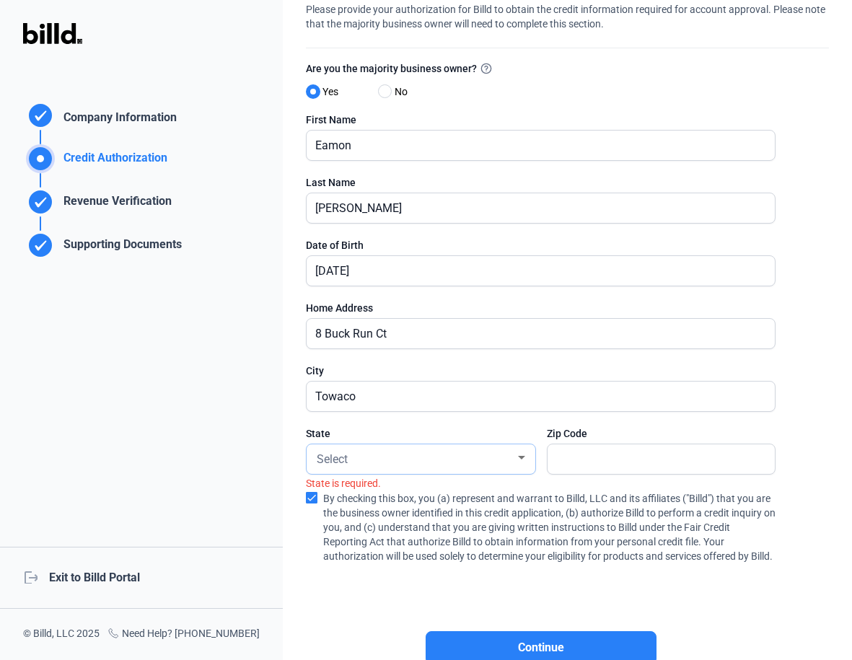
click at [423, 458] on div "Select" at bounding box center [414, 458] width 201 height 20
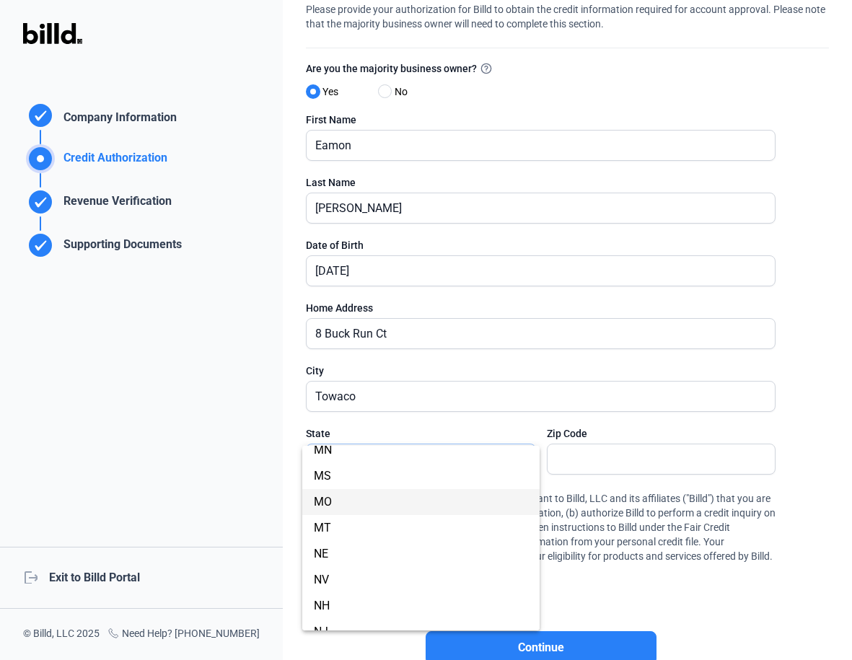
scroll to position [667, 0]
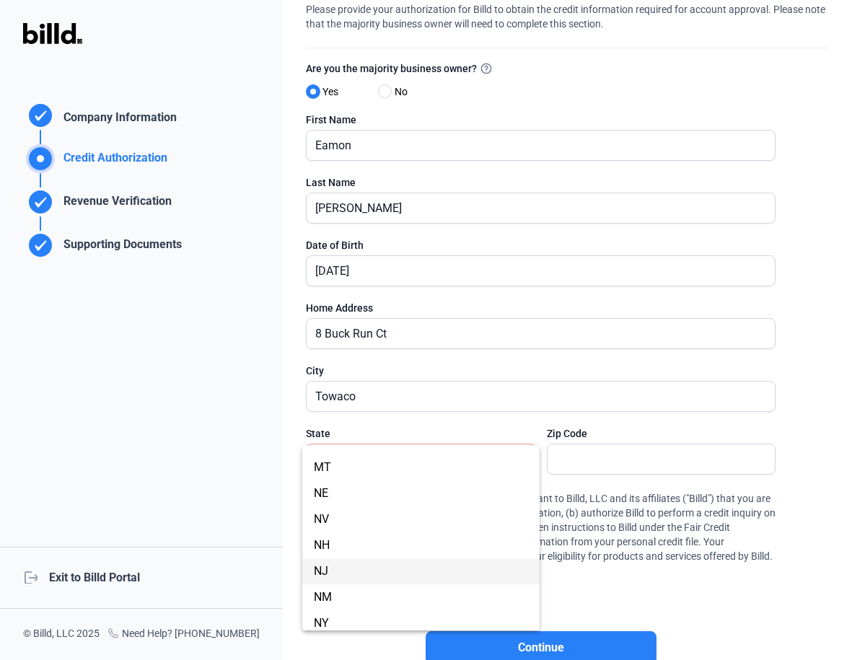
click at [364, 562] on span "NJ" at bounding box center [421, 571] width 214 height 26
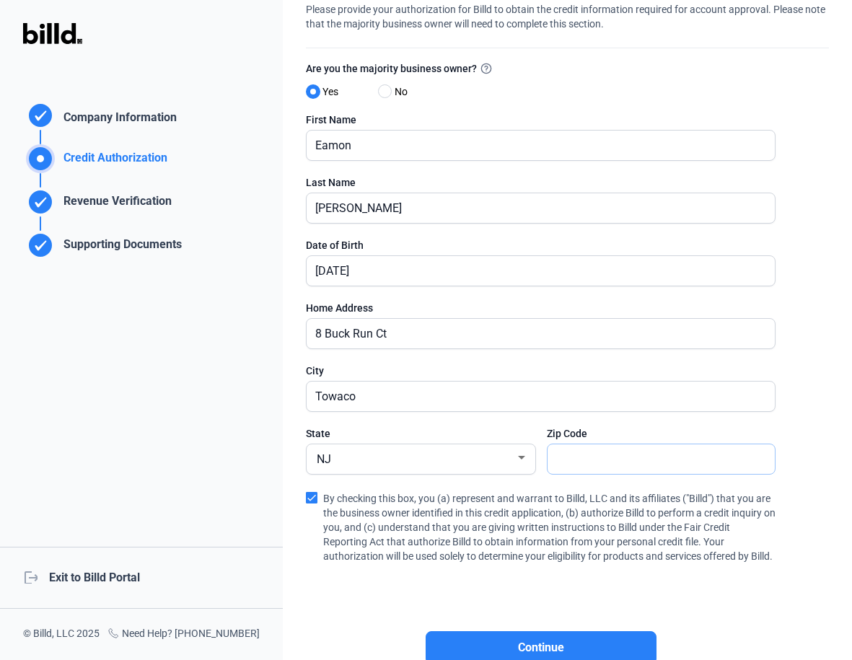
click at [564, 462] on input "text" at bounding box center [661, 459] width 227 height 30
type input "07082"
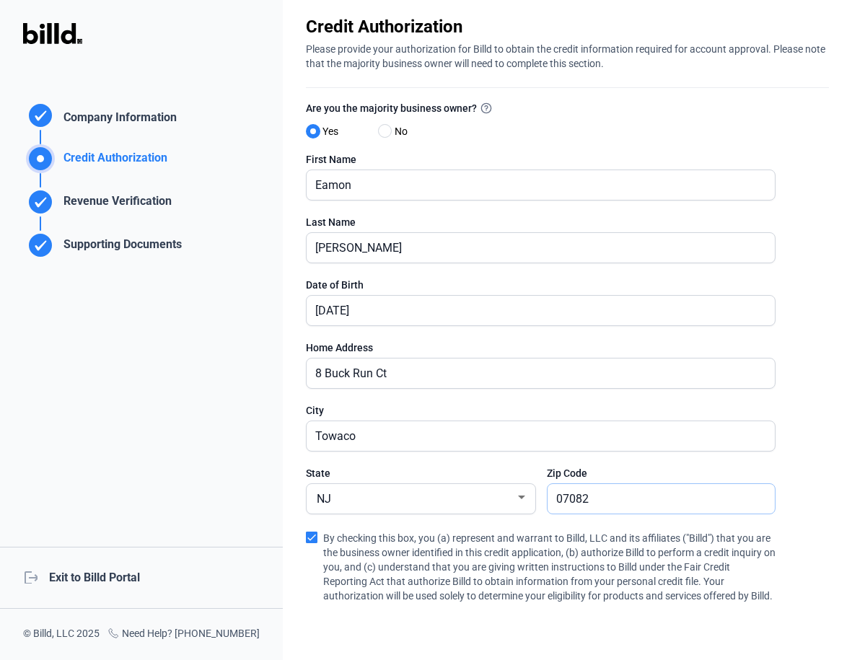
scroll to position [207, 0]
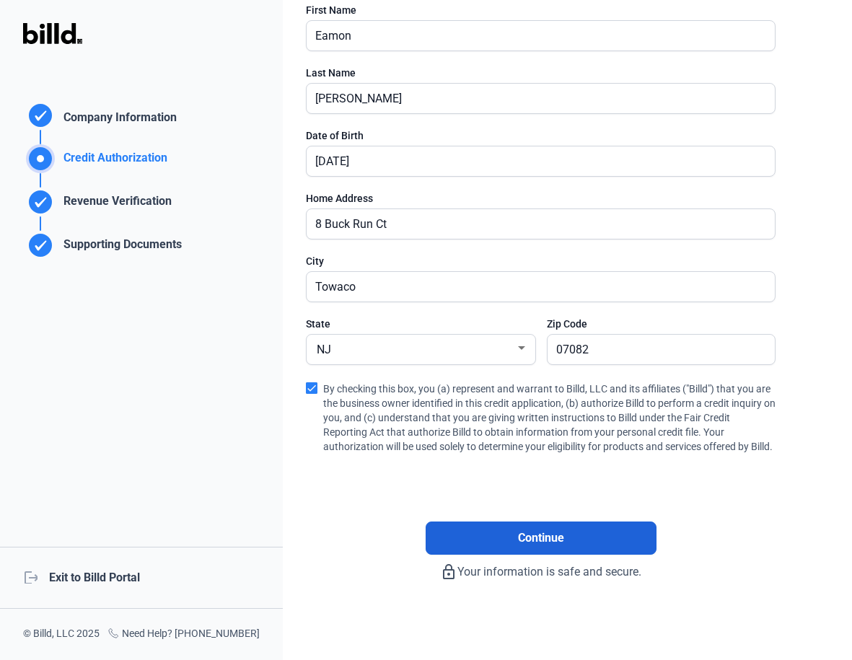
click at [497, 540] on button "Continue" at bounding box center [541, 538] width 231 height 33
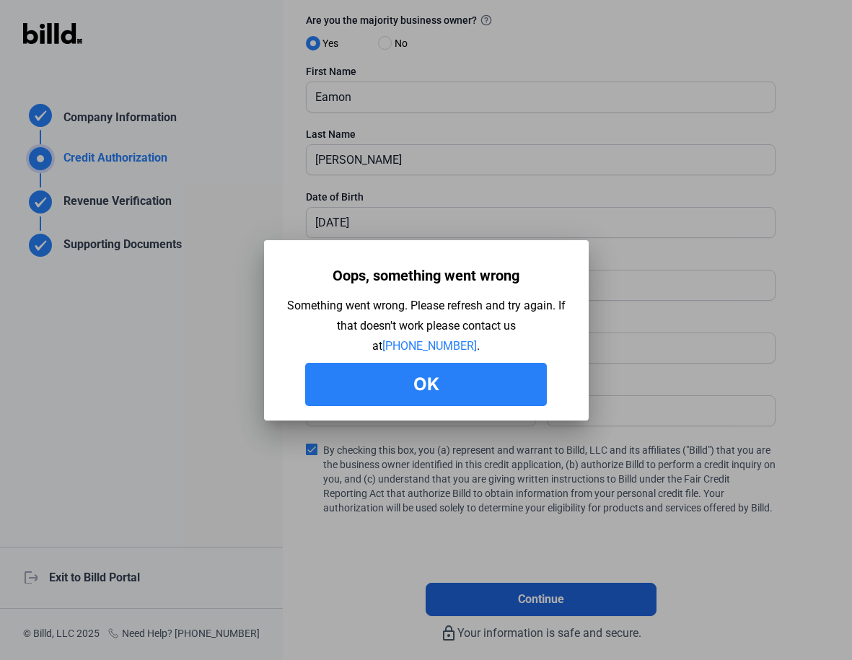
scroll to position [206, 0]
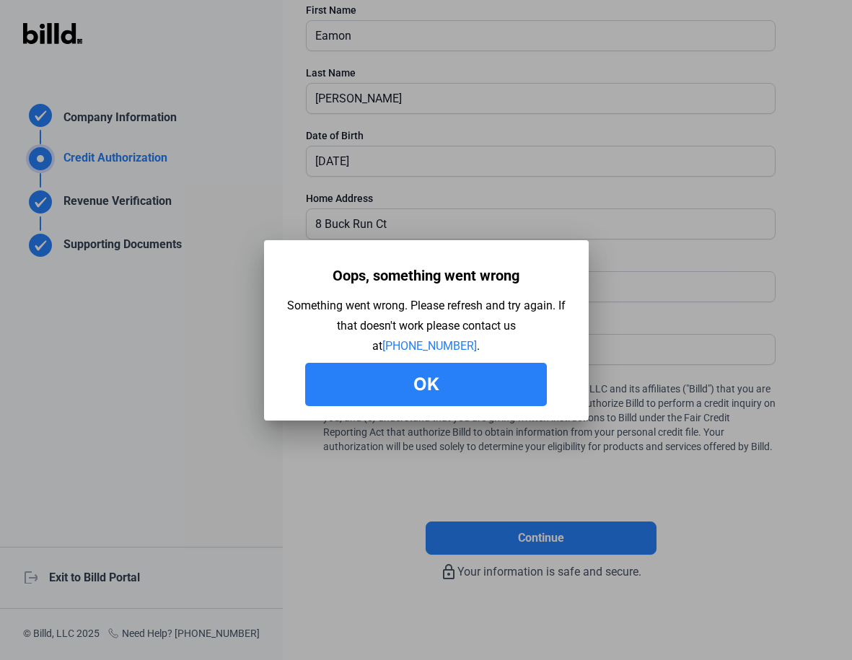
click at [450, 379] on button "Ok" at bounding box center [426, 384] width 242 height 43
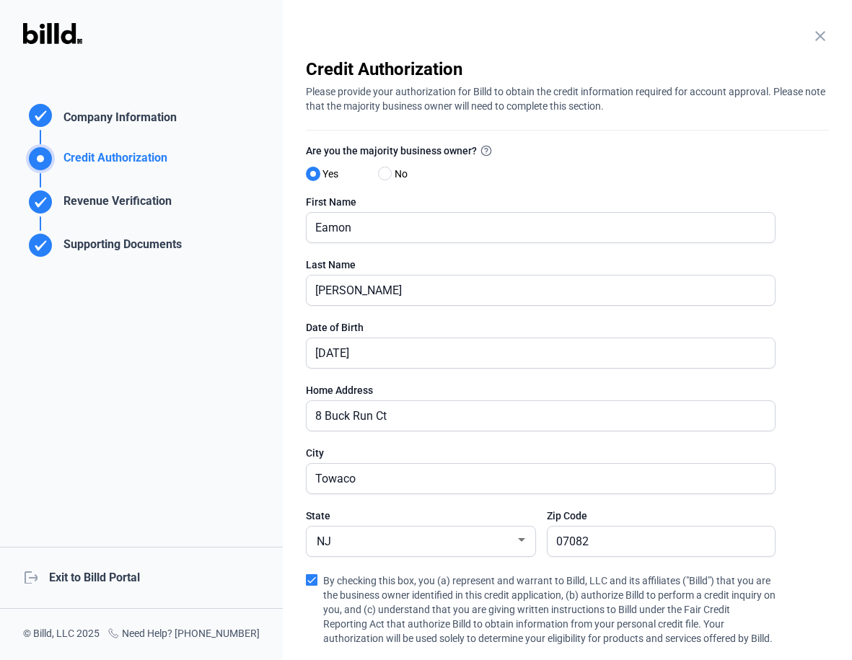
scroll to position [207, 0]
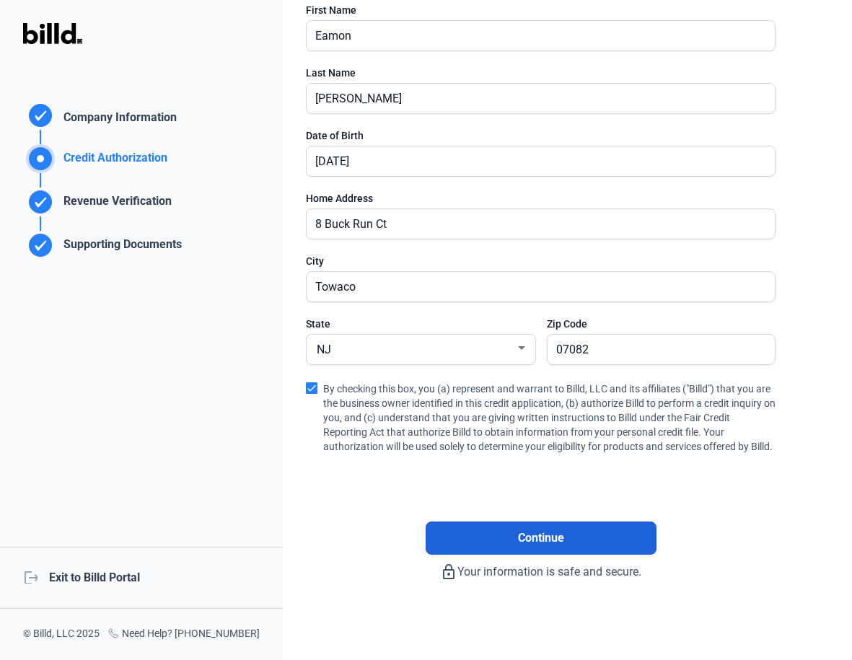
click at [574, 532] on button "Continue" at bounding box center [541, 538] width 231 height 33
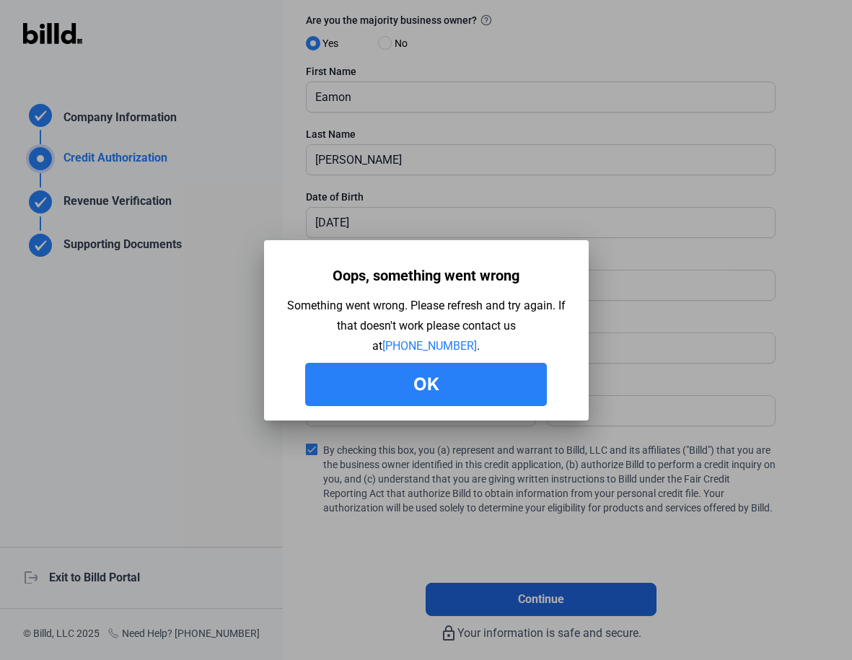
scroll to position [206, 0]
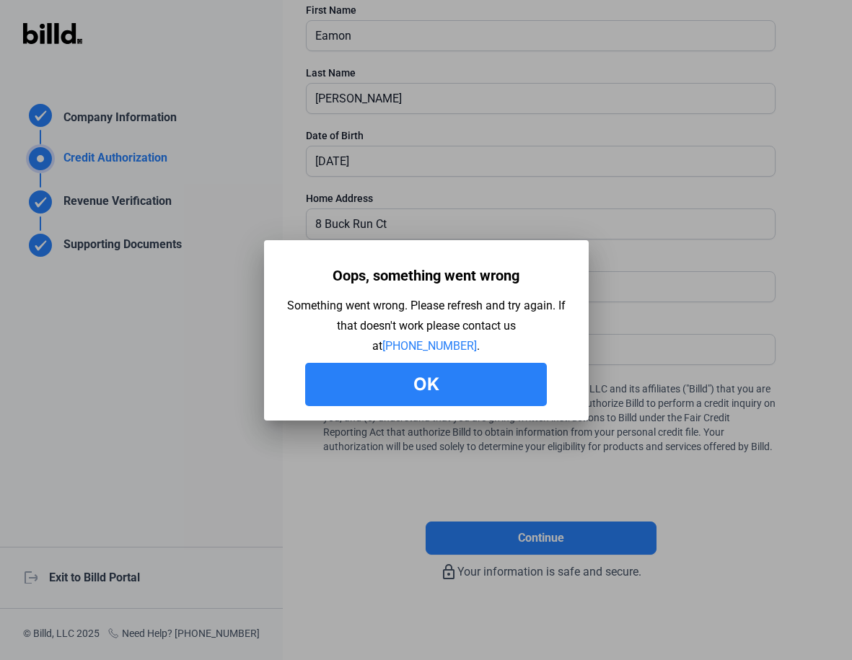
click at [409, 387] on button "Ok" at bounding box center [426, 384] width 242 height 43
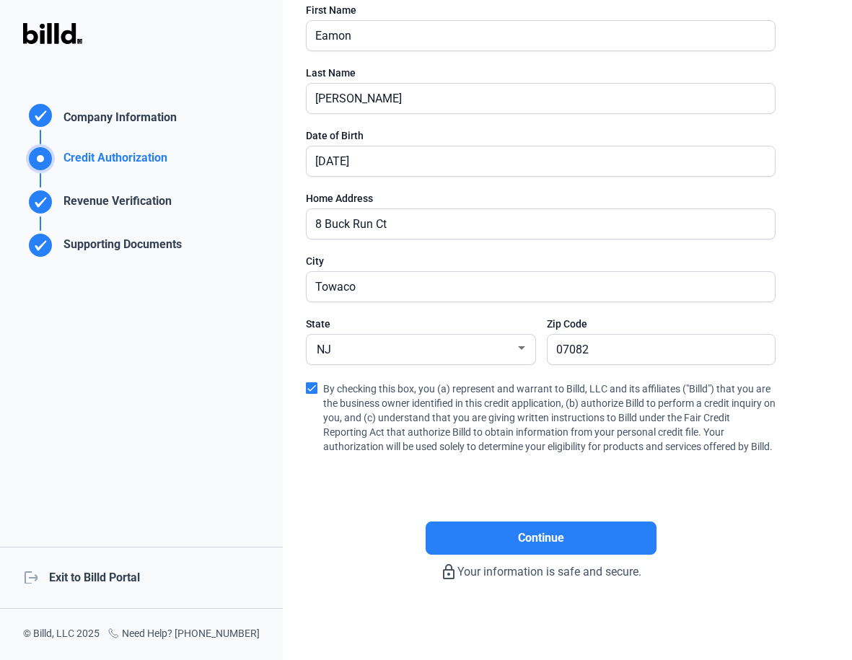
scroll to position [0, 0]
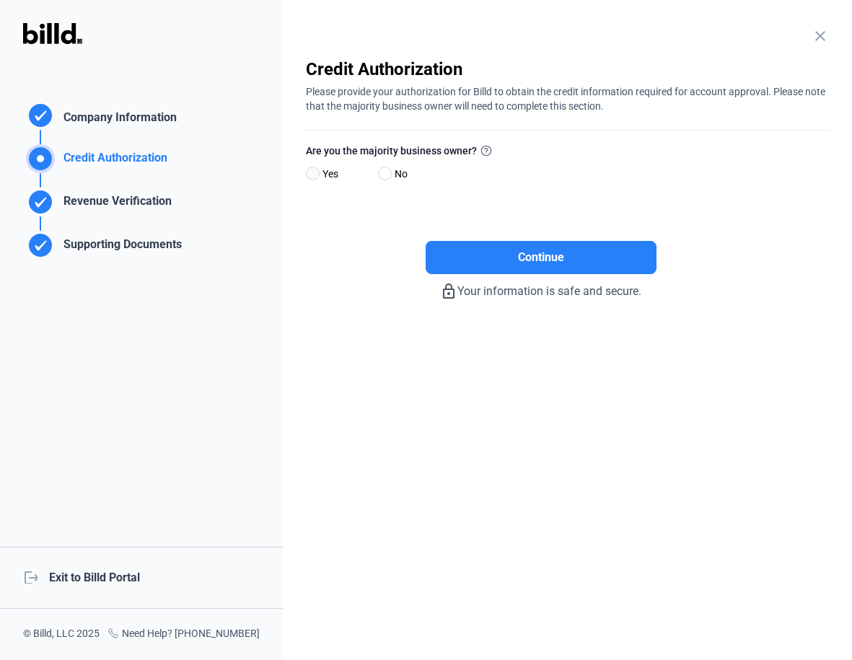
click at [312, 180] on span at bounding box center [313, 174] width 14 height 14
click at [312, 180] on input "Yes" at bounding box center [311, 174] width 11 height 11
radio input "true"
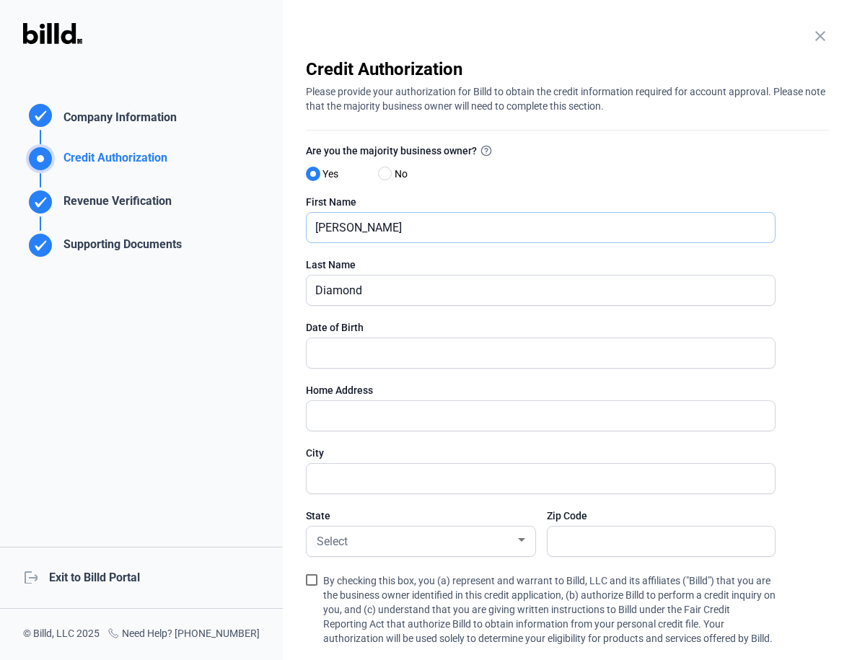
drag, startPoint x: 347, startPoint y: 230, endPoint x: 259, endPoint y: 216, distance: 89.2
click at [252, 216] on div "Credit Authorization Company Information Credit Authorization Revenue Verificat…" at bounding box center [426, 330] width 852 height 660
type input "D"
type input "Eamon"
type input "[PERSON_NAME]"
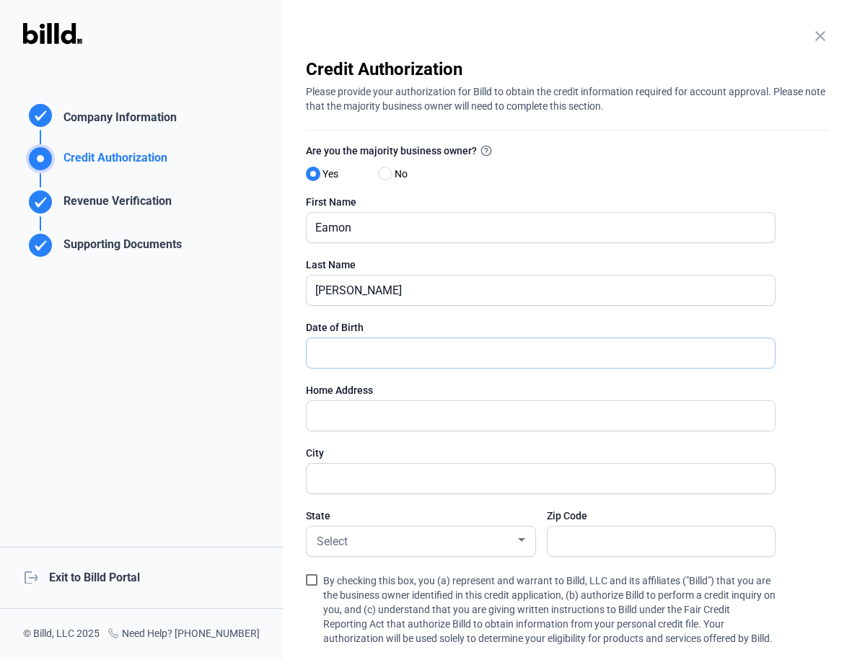
click at [339, 353] on input "text" at bounding box center [533, 353] width 452 height 30
type input "10/03/1975"
click at [341, 416] on input "text" at bounding box center [533, 416] width 452 height 30
type input "8 Buck Run Ct"
type input "Towaco"
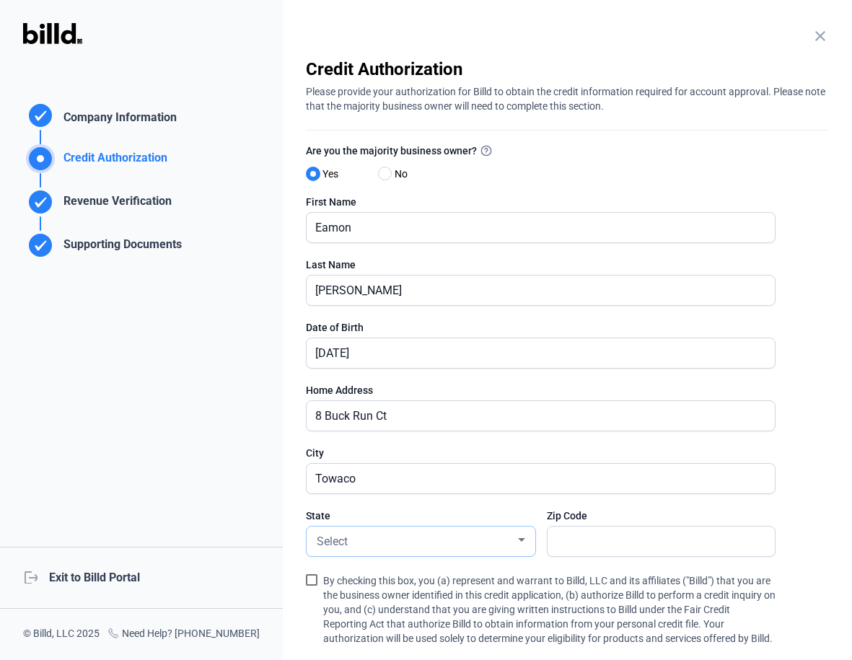
click at [367, 534] on div "Select" at bounding box center [414, 540] width 201 height 20
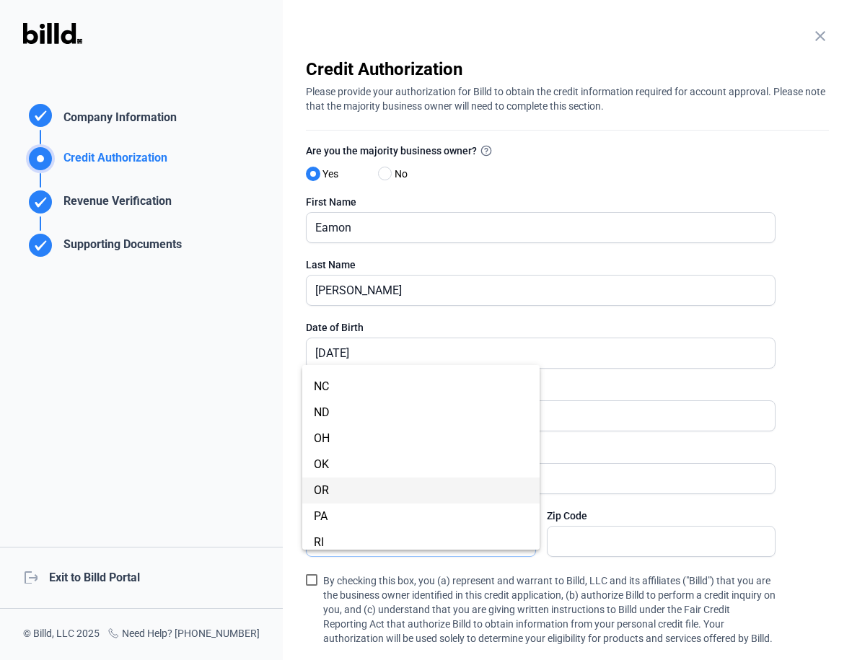
scroll to position [727, 0]
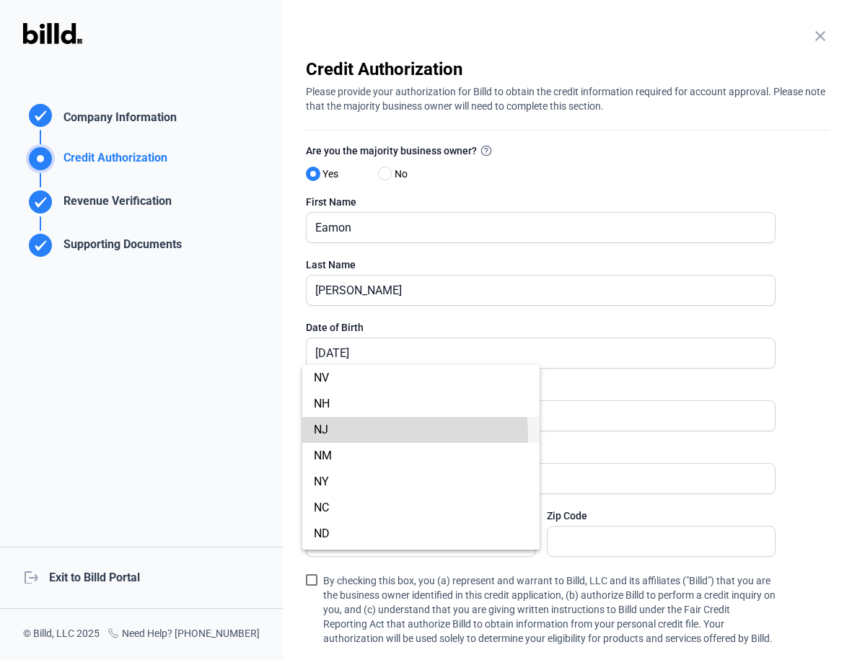
click at [339, 436] on span "NJ" at bounding box center [421, 430] width 214 height 26
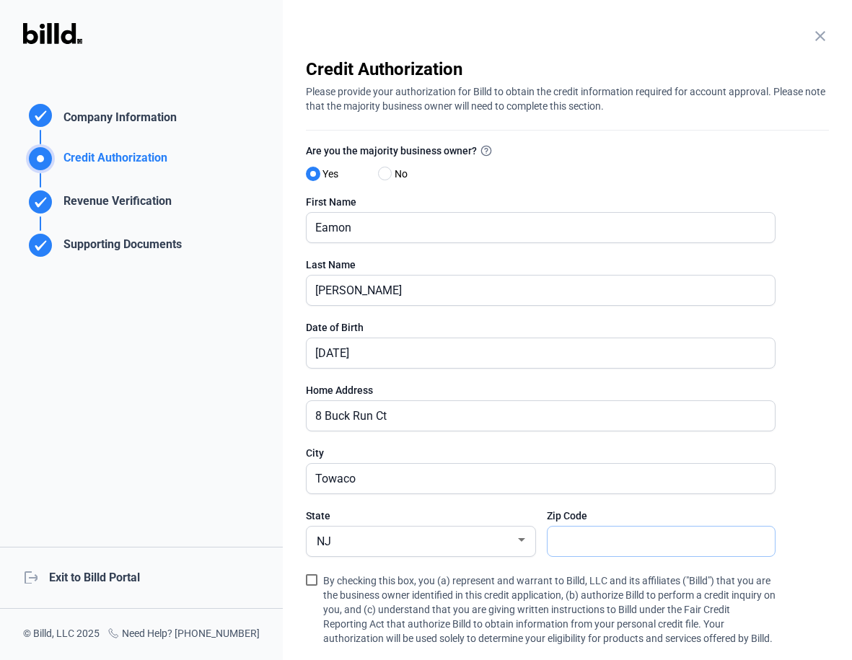
click at [602, 548] on input "text" at bounding box center [654, 542] width 212 height 30
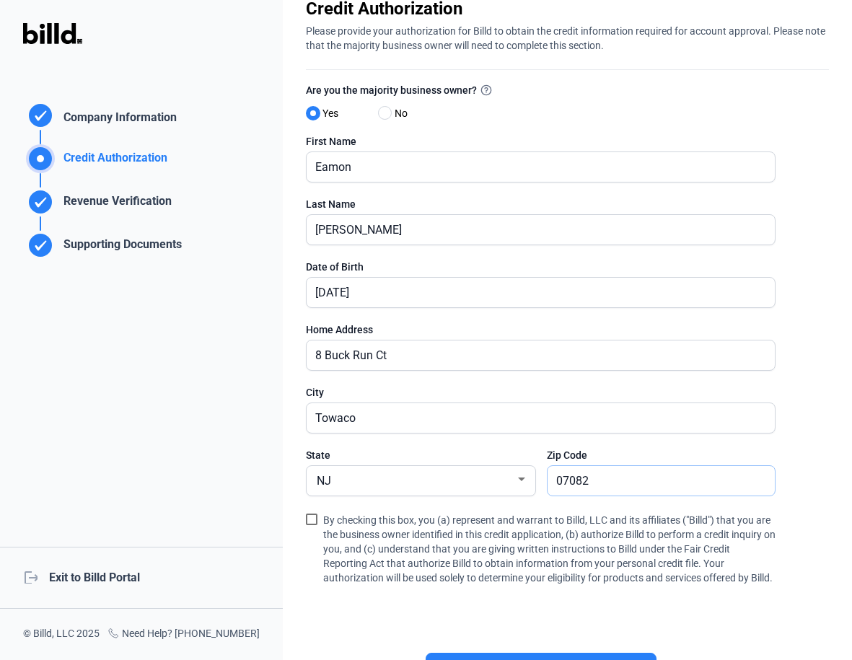
scroll to position [164, 0]
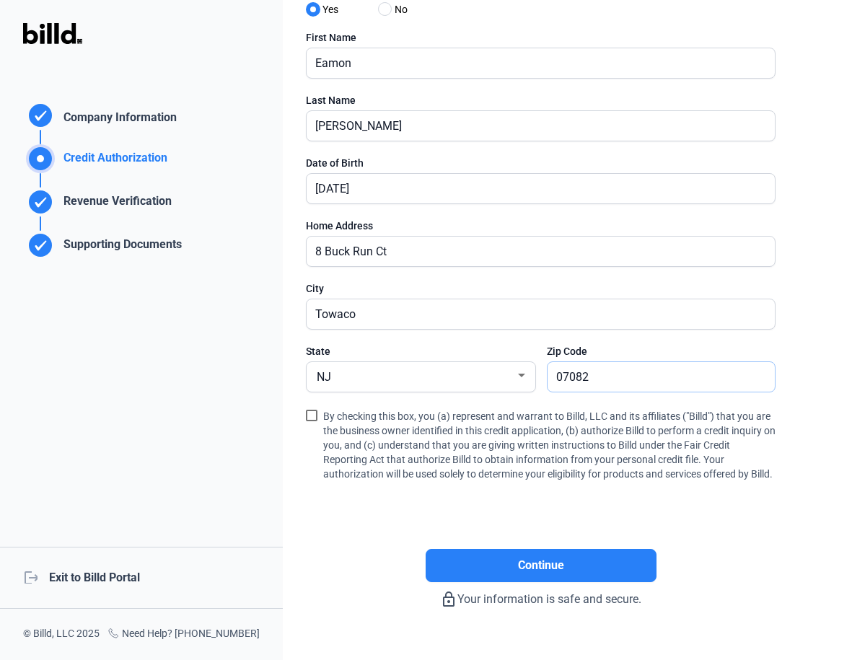
type input "07082"
click at [311, 418] on span at bounding box center [312, 416] width 12 height 12
click at [0, 0] on input "By checking this box, you (a) represent and warrant to Billd, LLC and its affil…" at bounding box center [0, 0] width 0 height 0
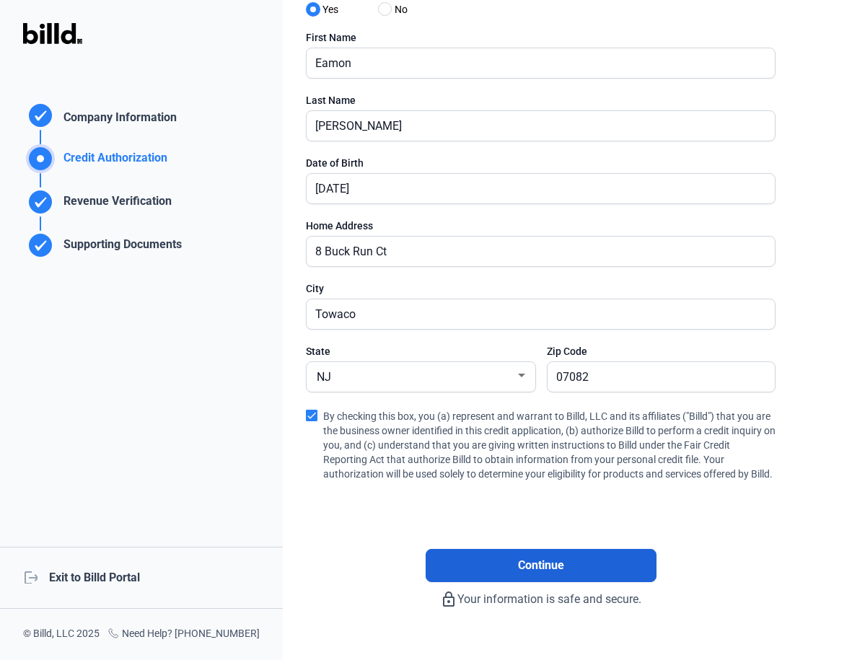
click at [556, 574] on span "Continue" at bounding box center [541, 565] width 46 height 17
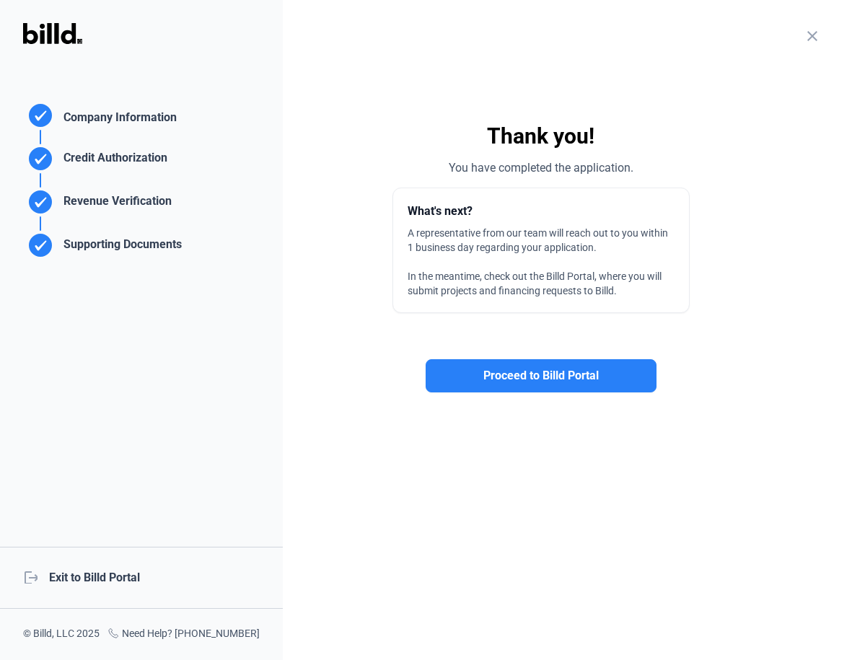
scroll to position [0, 0]
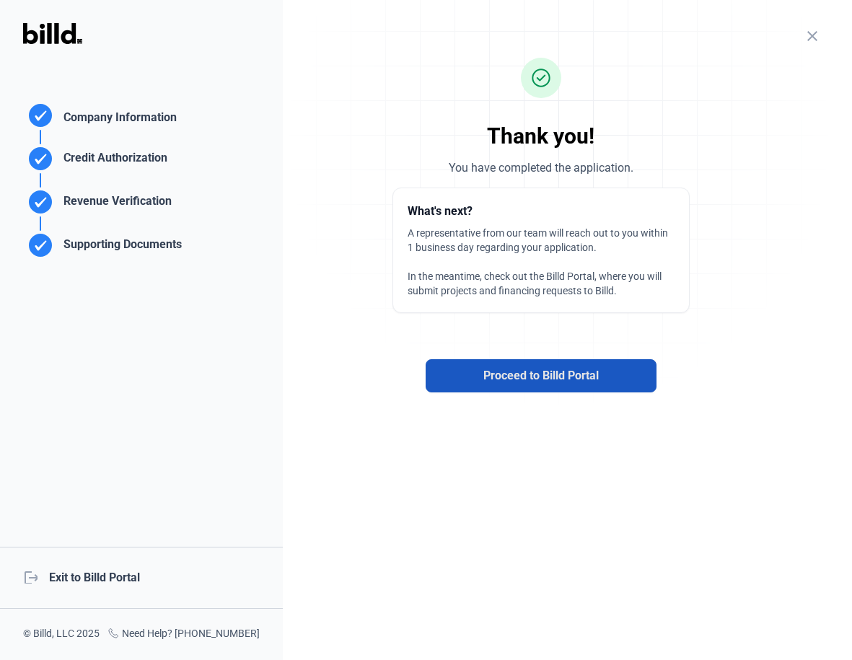
click at [545, 365] on button "Proceed to Billd Portal" at bounding box center [541, 375] width 231 height 33
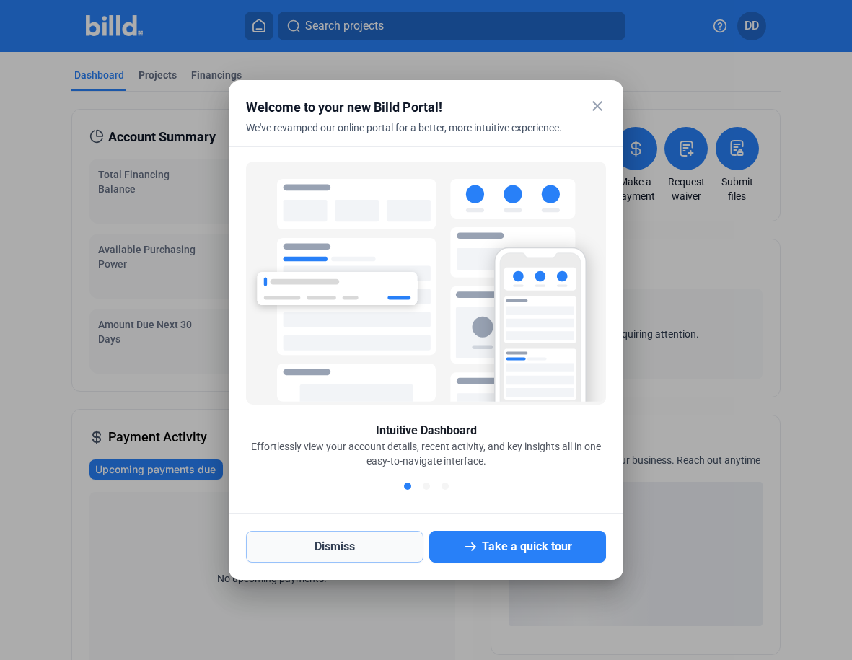
click at [378, 551] on button "Dismiss" at bounding box center [334, 547] width 177 height 32
